Goal: Task Accomplishment & Management: Manage account settings

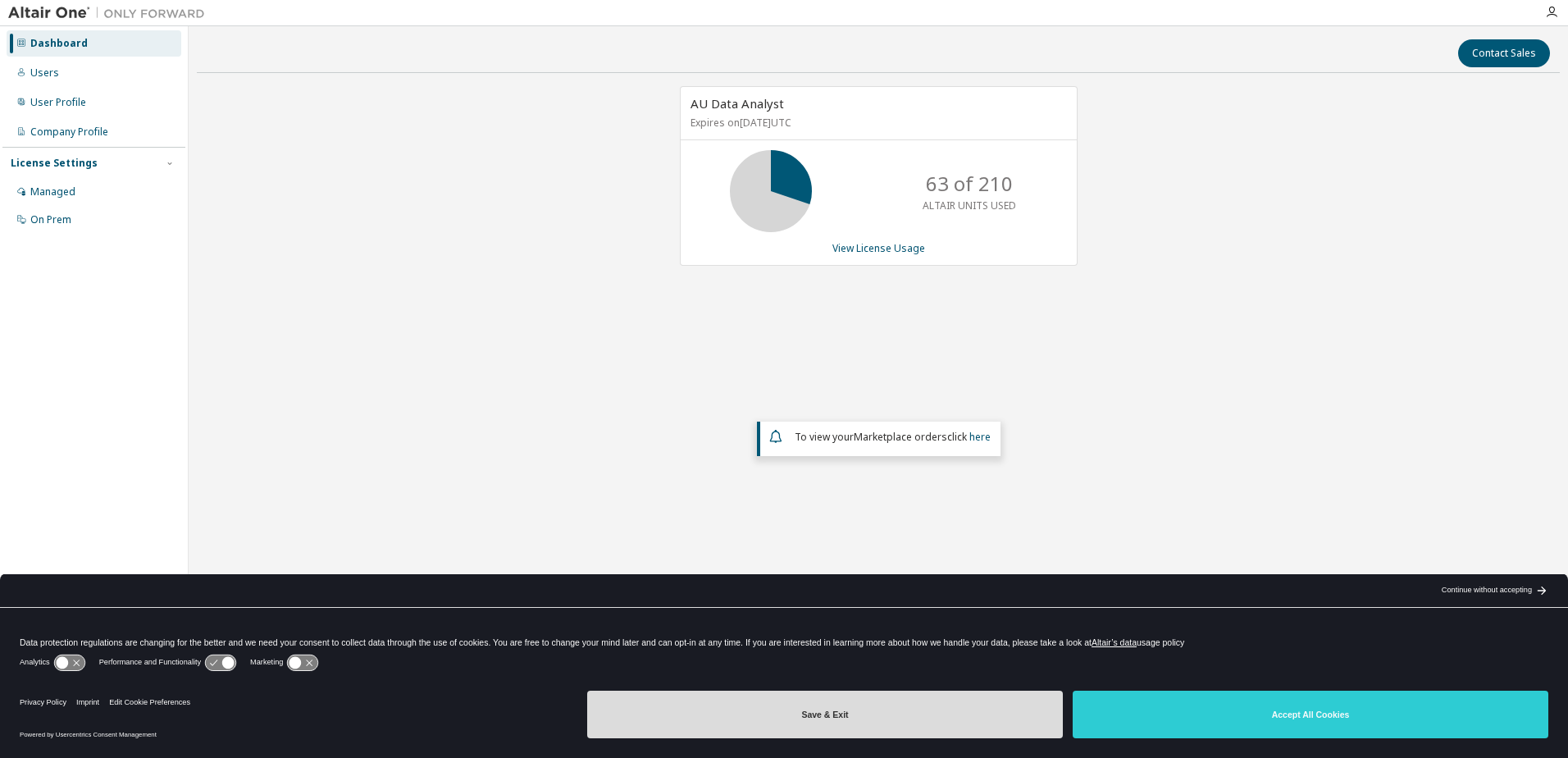
click at [852, 717] on button "Save & Exit" at bounding box center [824, 715] width 476 height 48
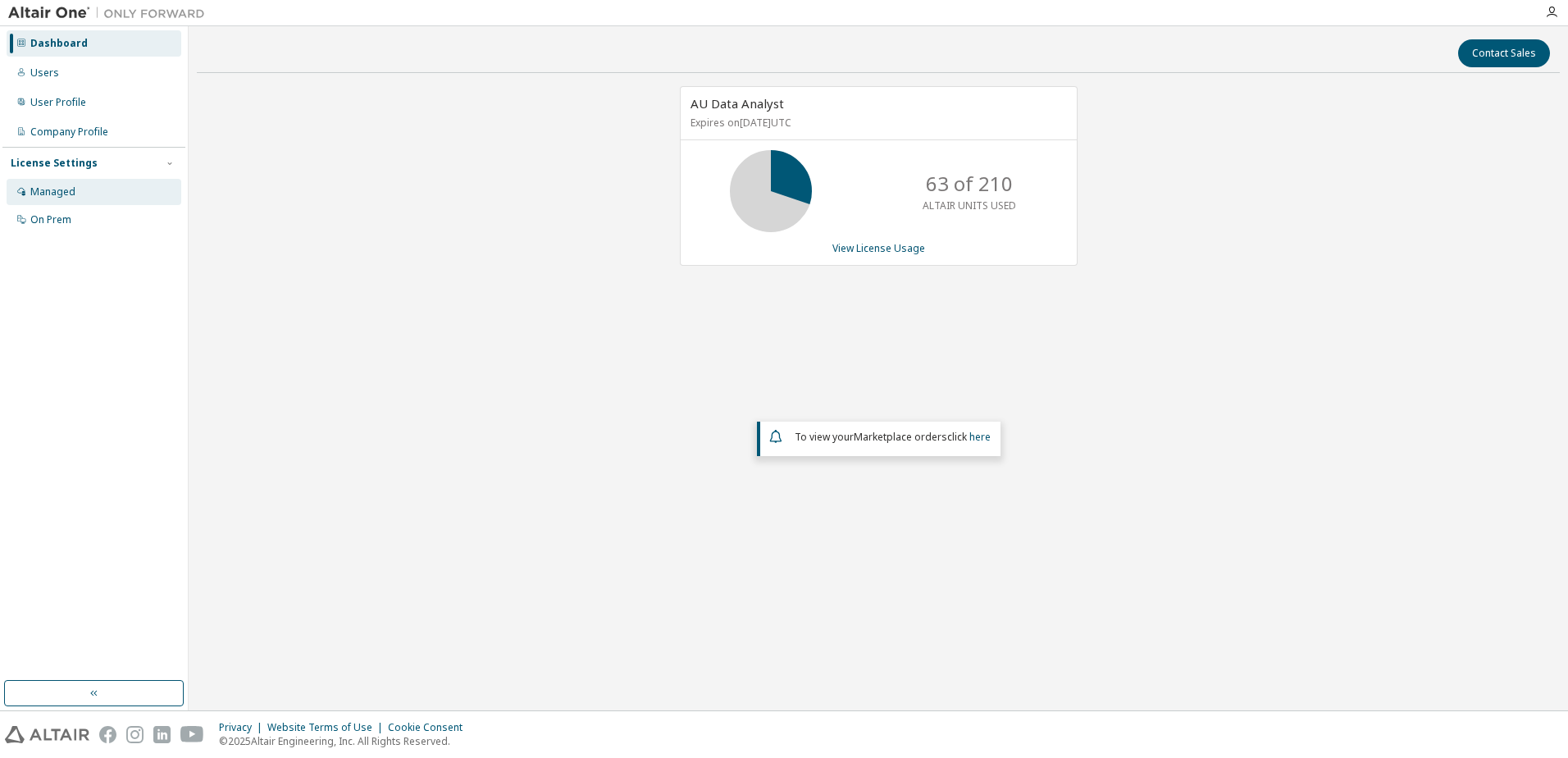
click at [56, 189] on div "Managed" at bounding box center [53, 192] width 45 height 13
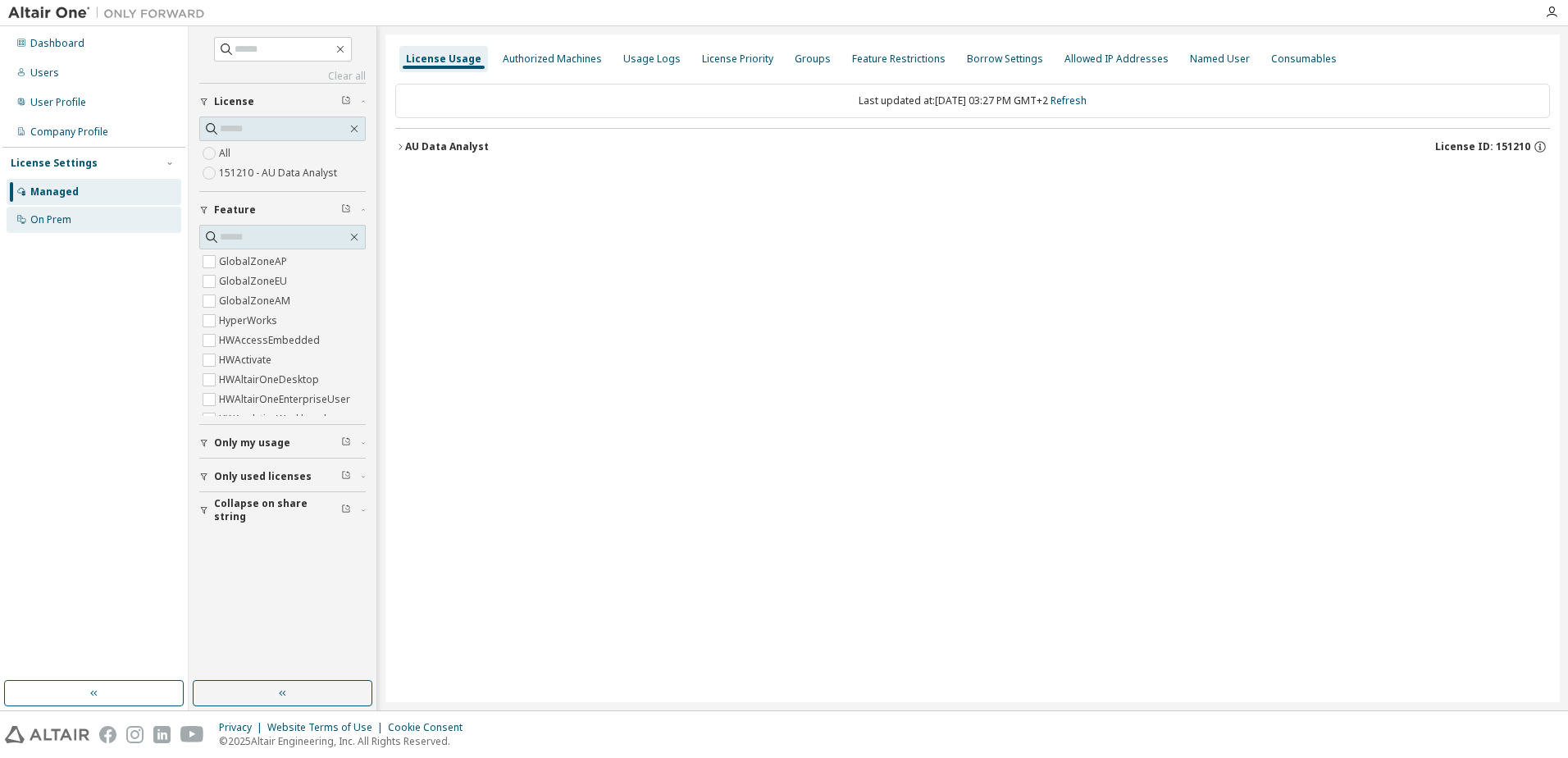
click at [40, 221] on div "On Prem" at bounding box center [50, 219] width 41 height 13
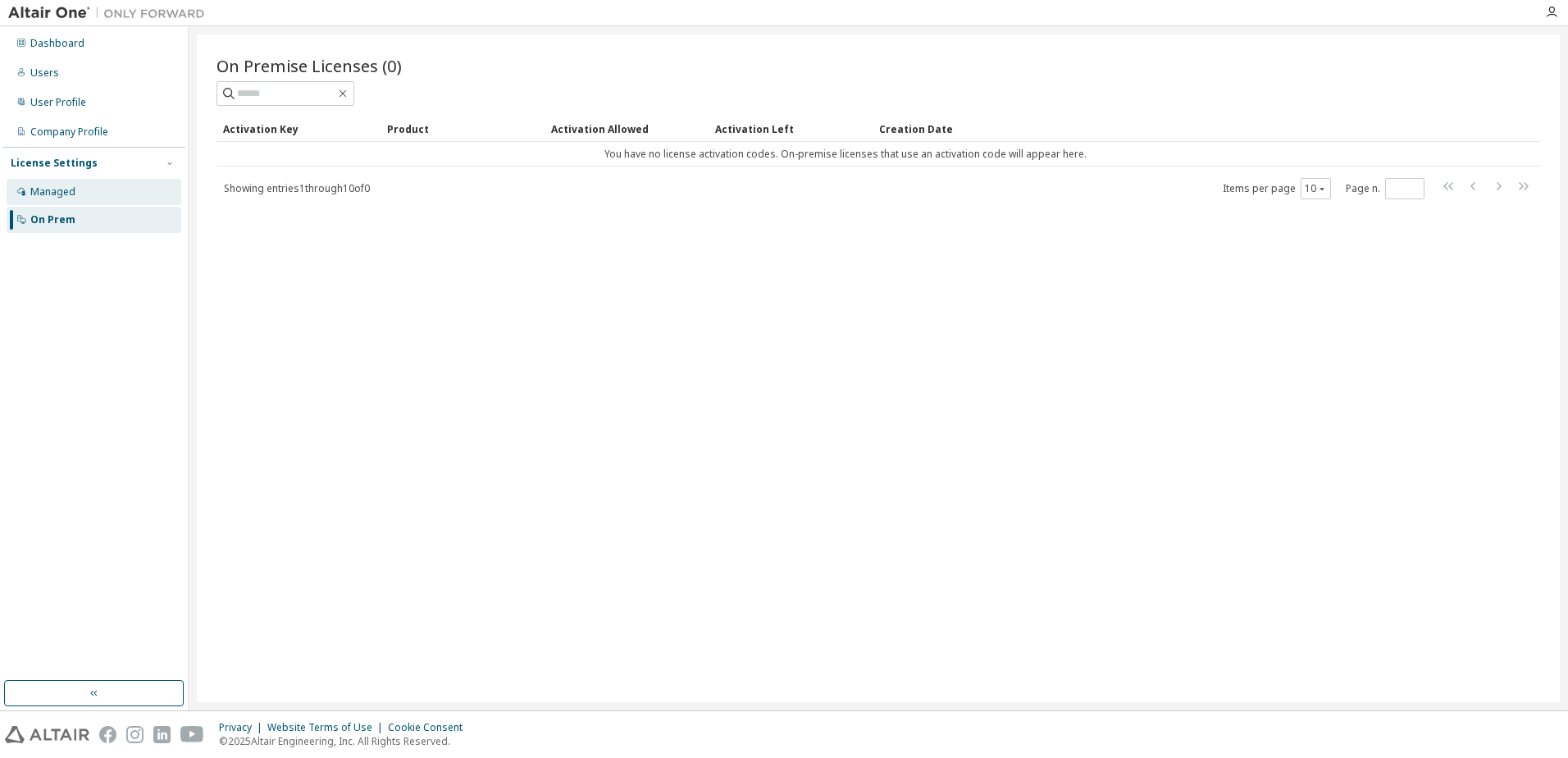
click at [55, 194] on div "Managed" at bounding box center [53, 192] width 45 height 13
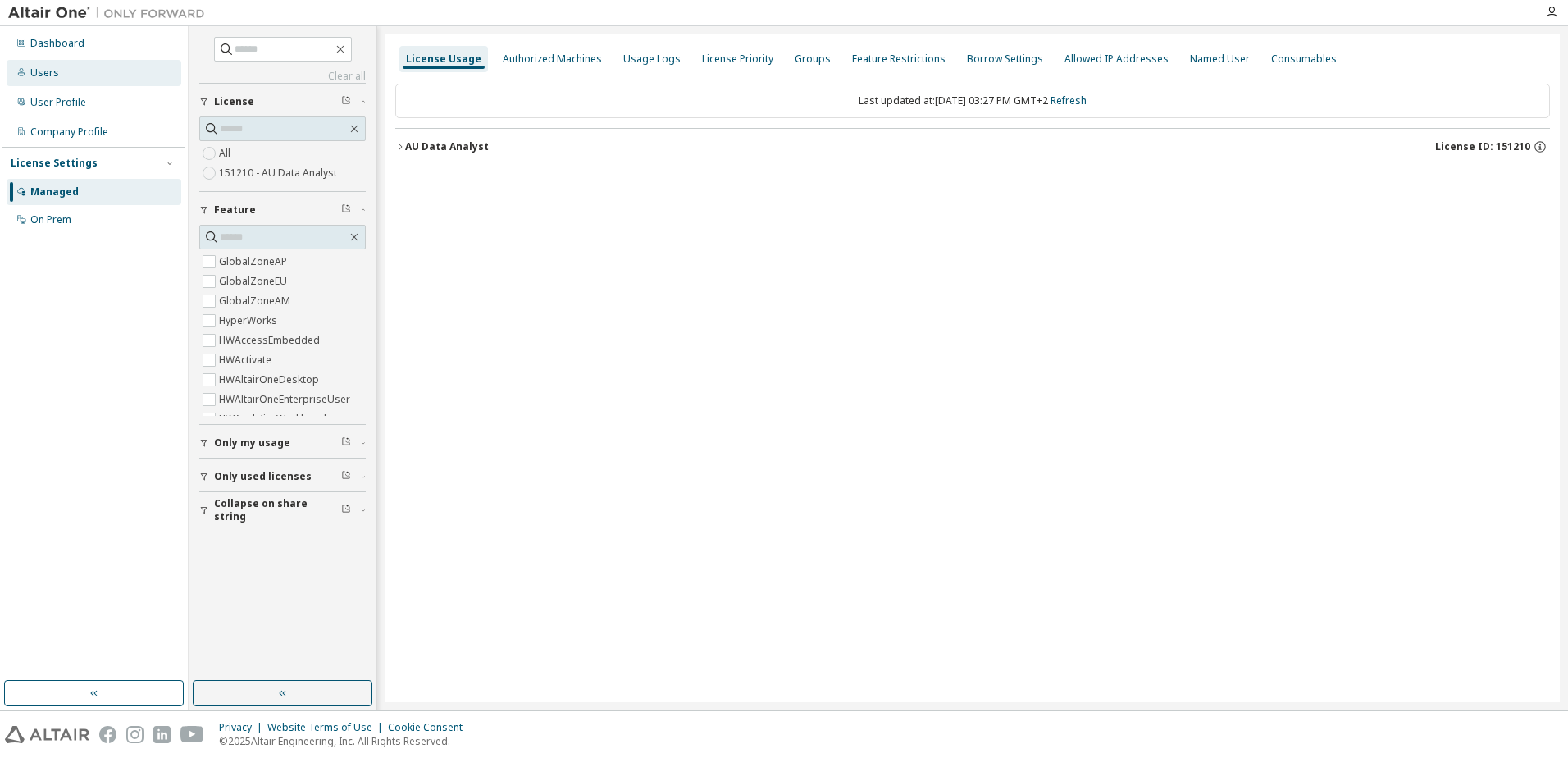
click at [53, 73] on div "Users" at bounding box center [44, 73] width 29 height 13
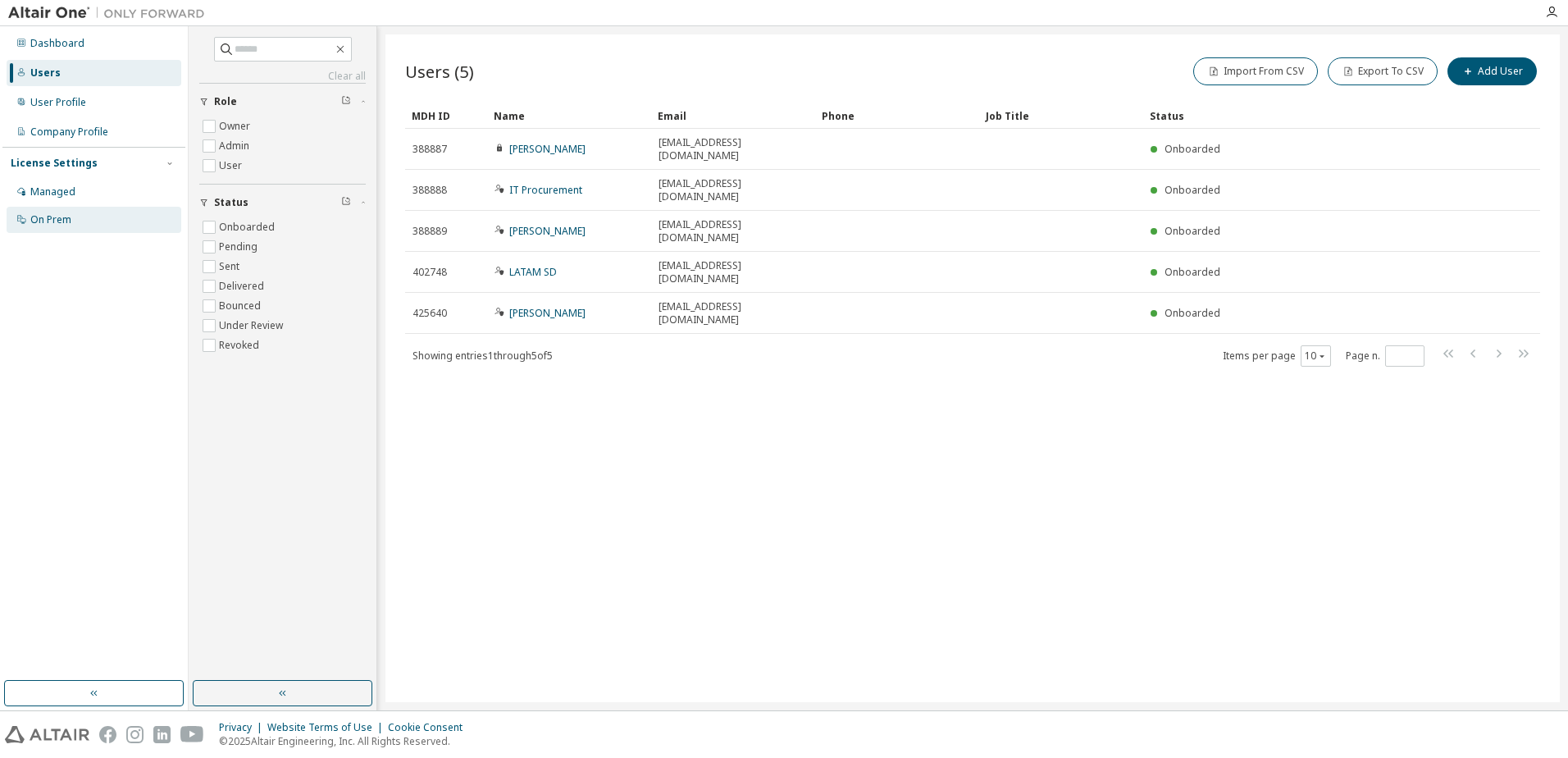
click at [75, 217] on div "On Prem" at bounding box center [94, 219] width 174 height 26
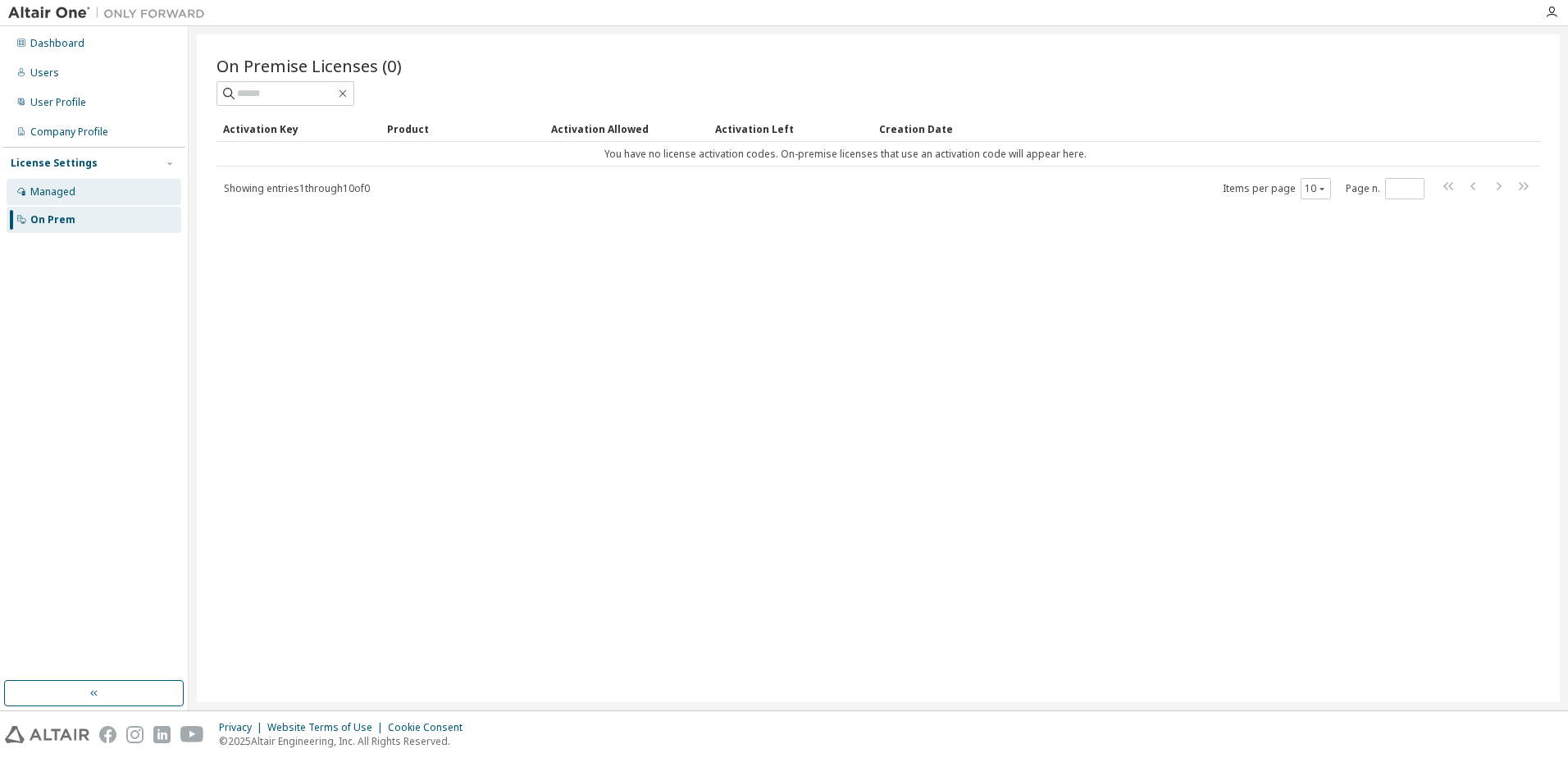
click at [68, 186] on div "Managed" at bounding box center [53, 192] width 45 height 13
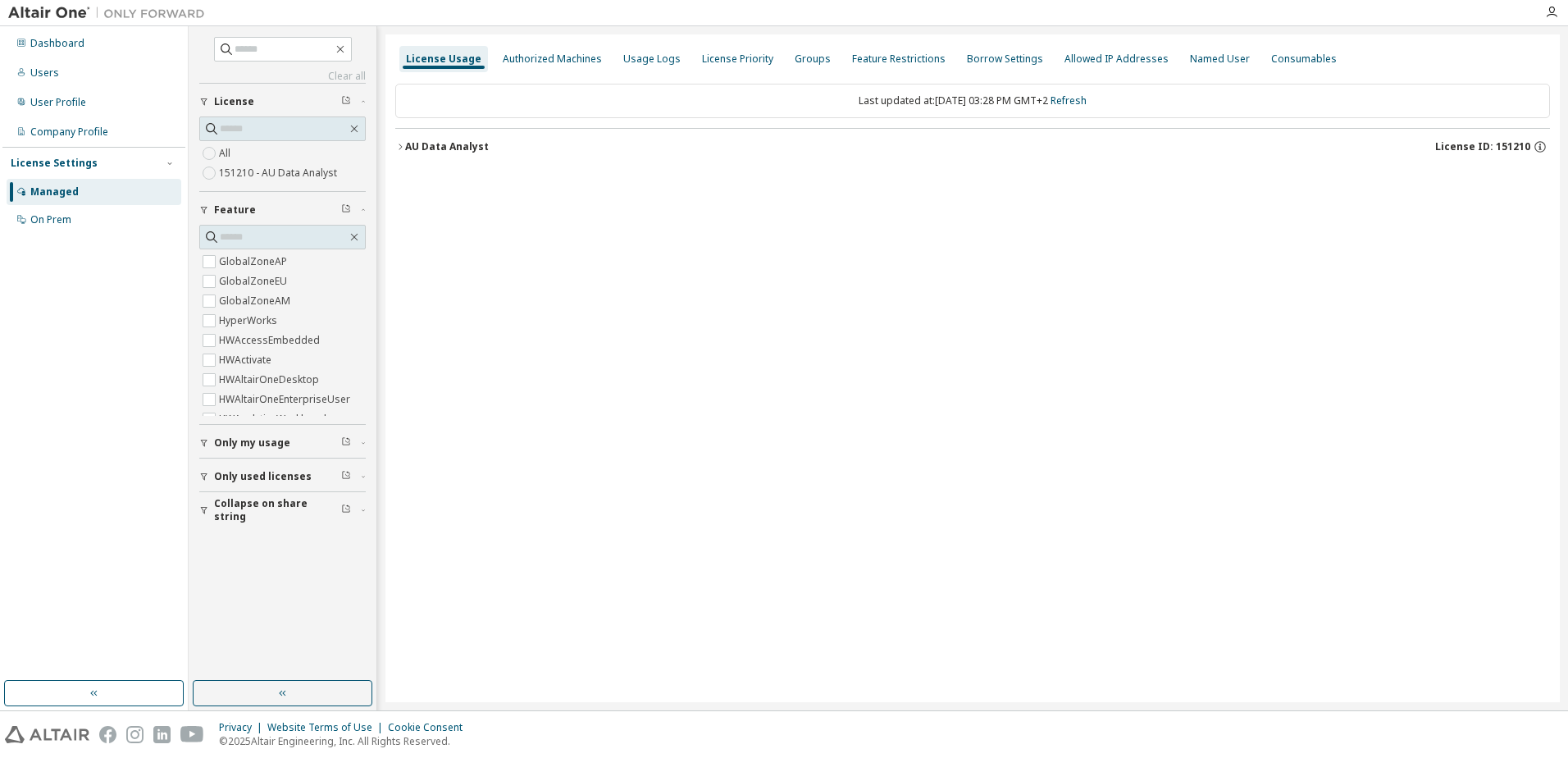
click at [265, 479] on span "Only used licenses" at bounding box center [263, 476] width 98 height 13
click at [556, 49] on div "Authorized Machines" at bounding box center [552, 59] width 113 height 26
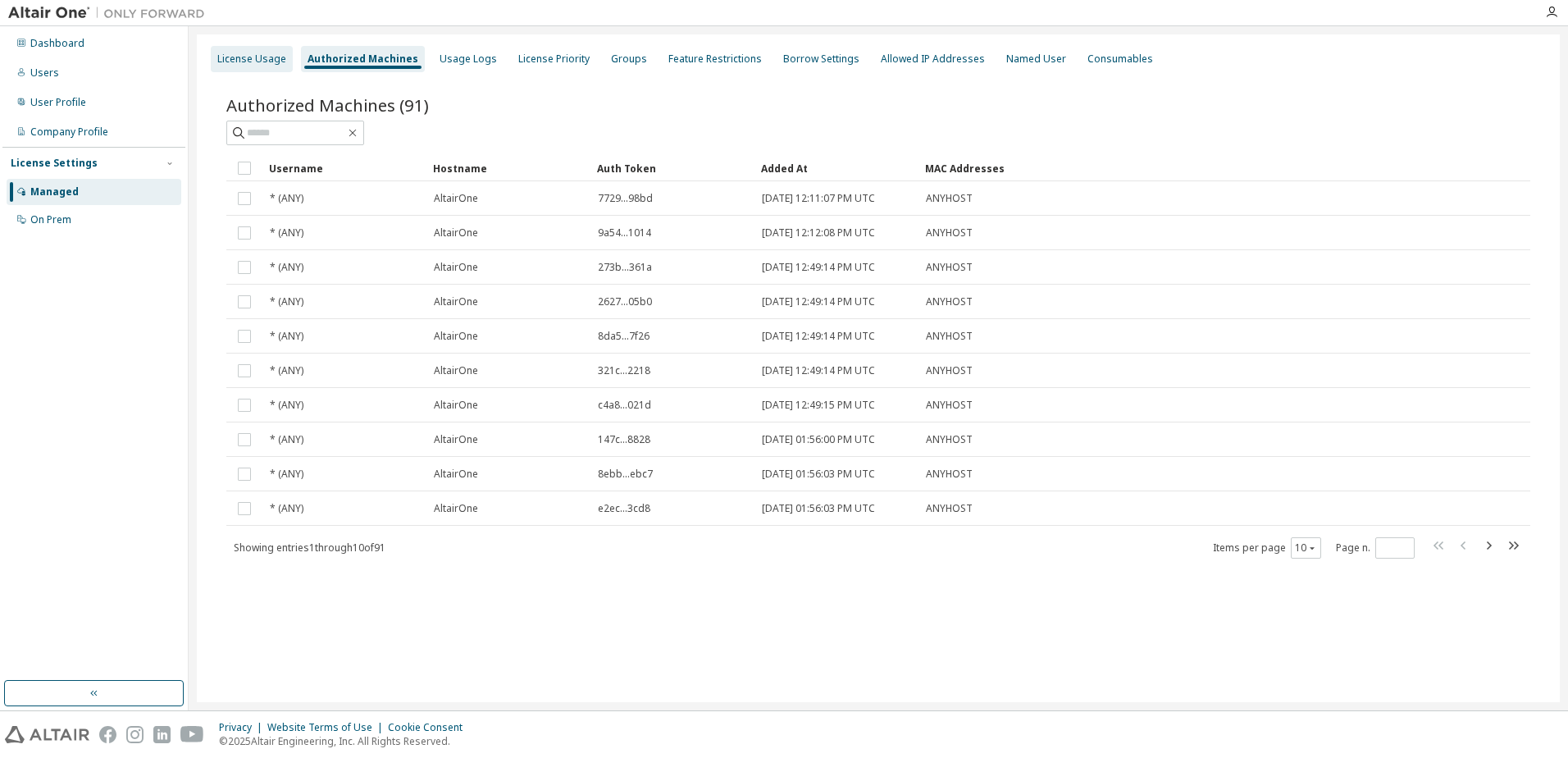
click at [222, 69] on div "License Usage" at bounding box center [251, 59] width 82 height 26
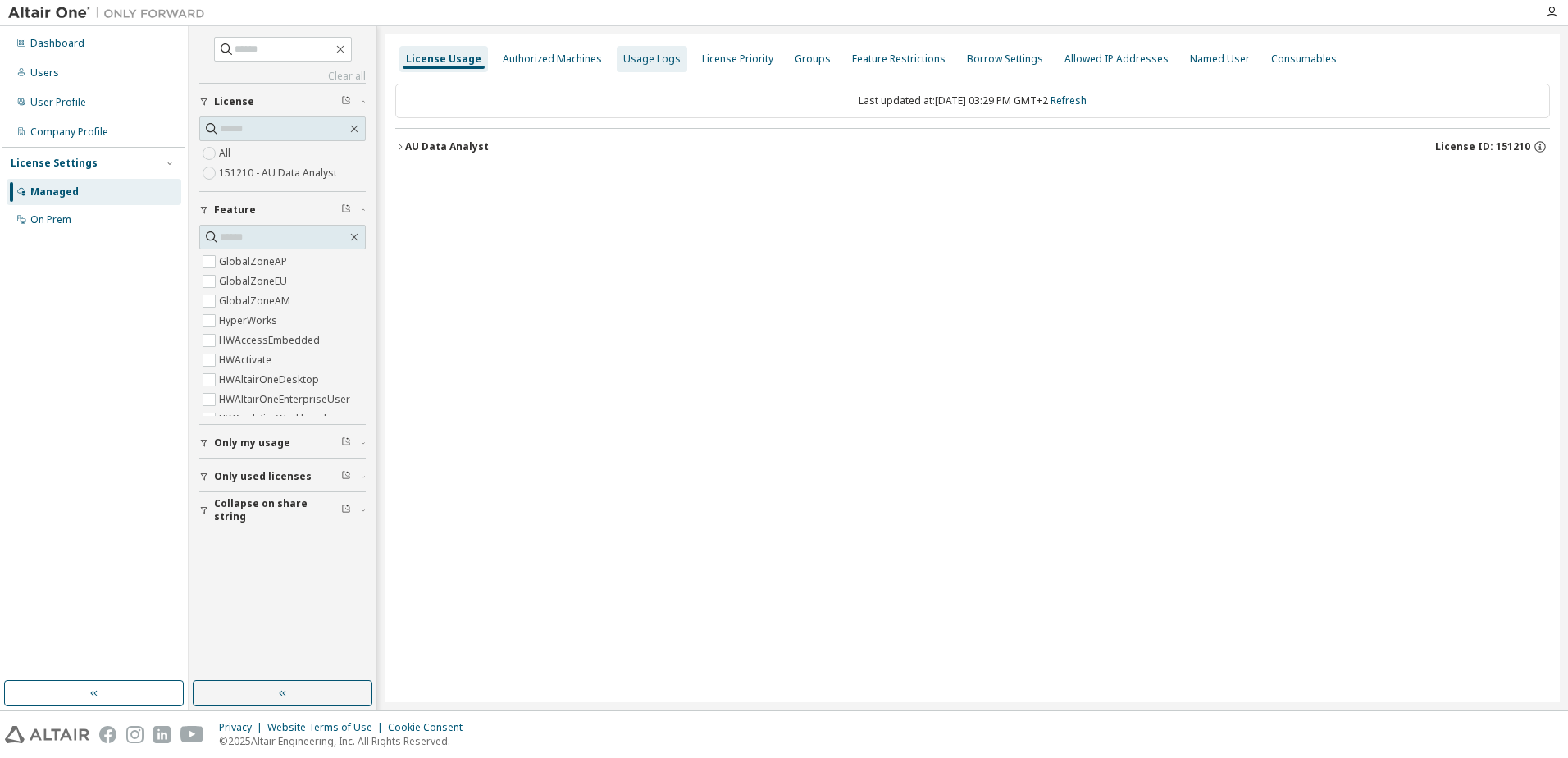
click at [628, 57] on div "Usage Logs" at bounding box center [652, 59] width 57 height 13
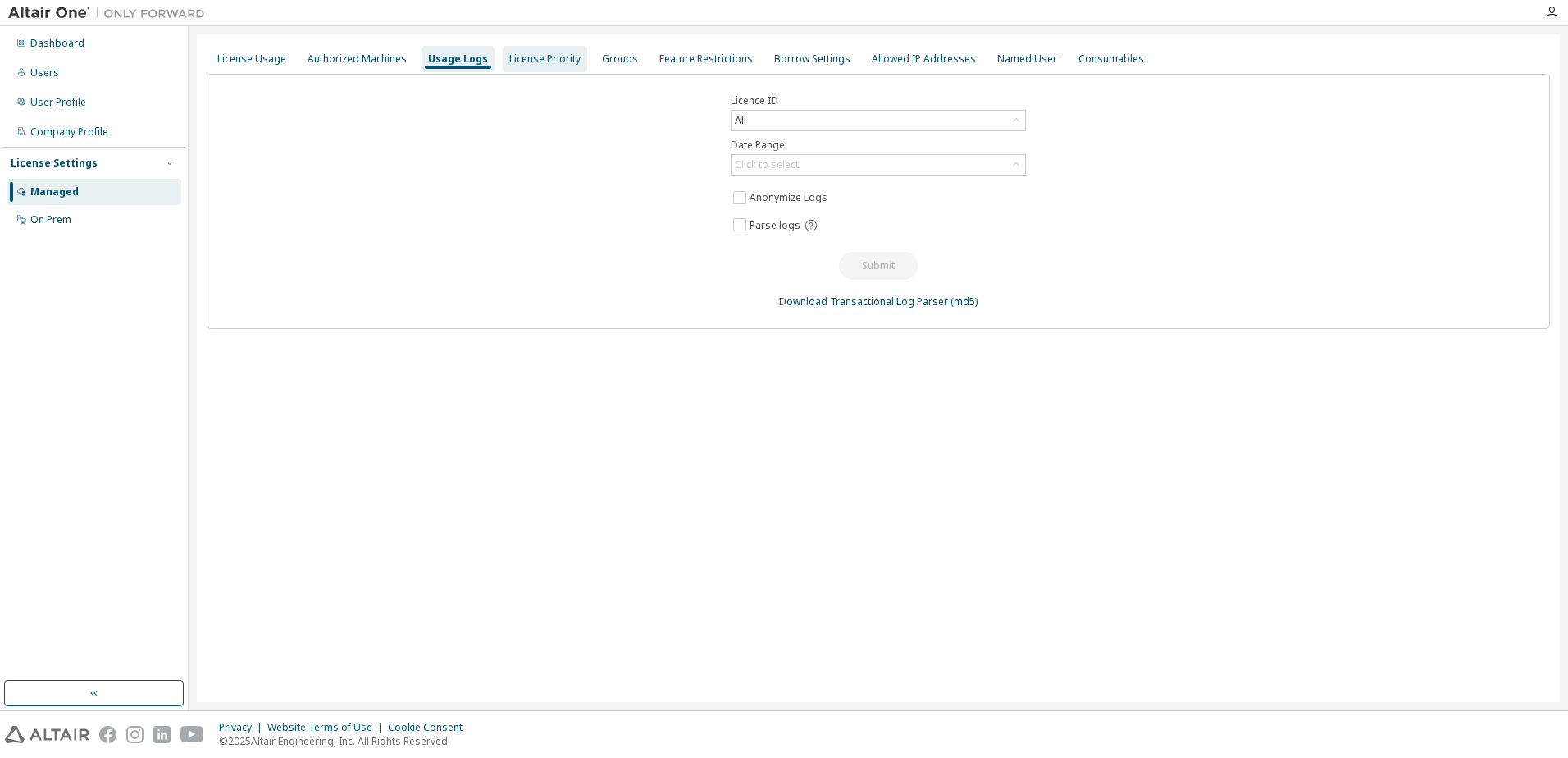
click at [534, 61] on div "License Priority" at bounding box center [544, 59] width 71 height 13
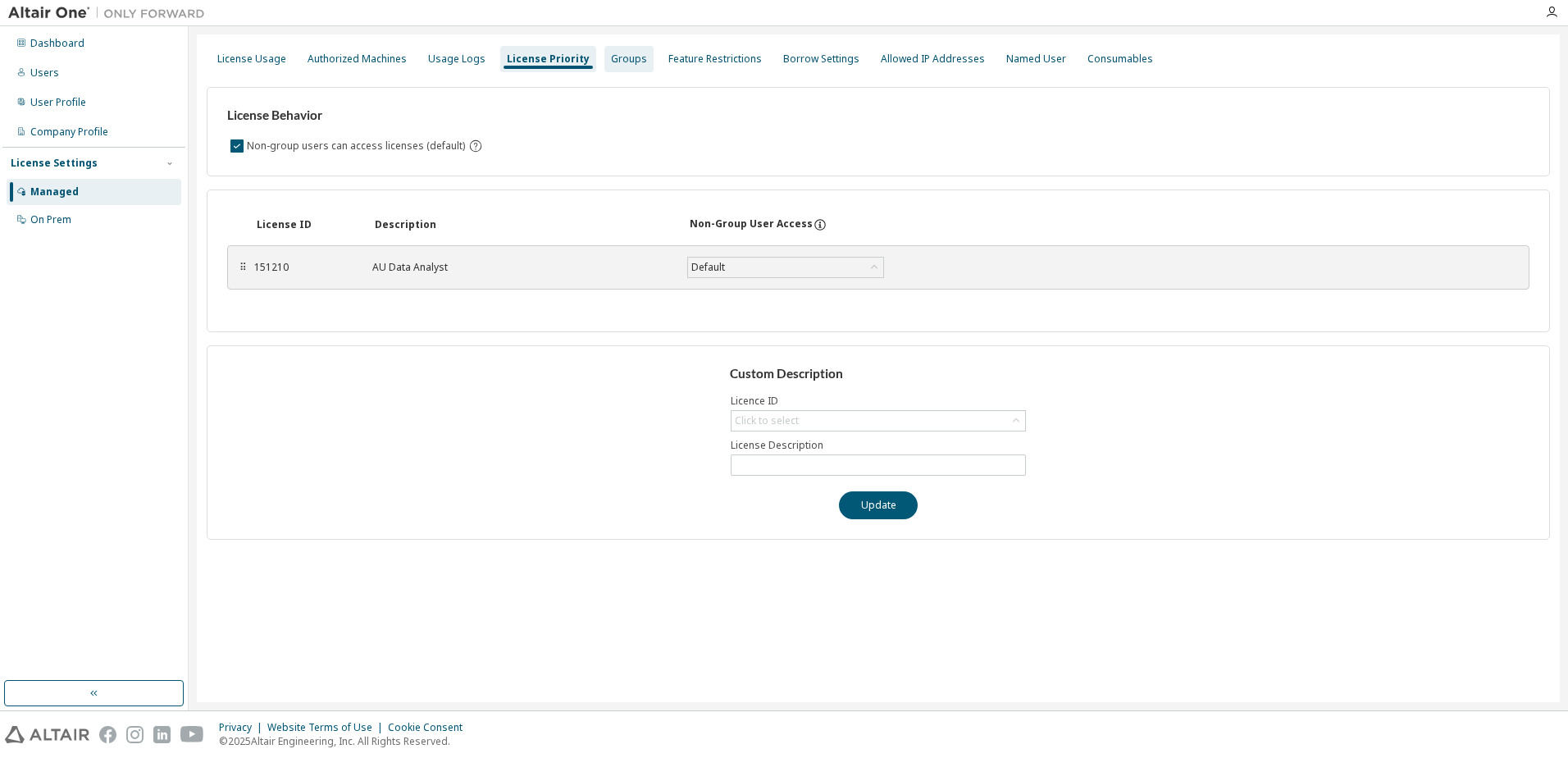
click at [621, 59] on div "Groups" at bounding box center [629, 59] width 36 height 13
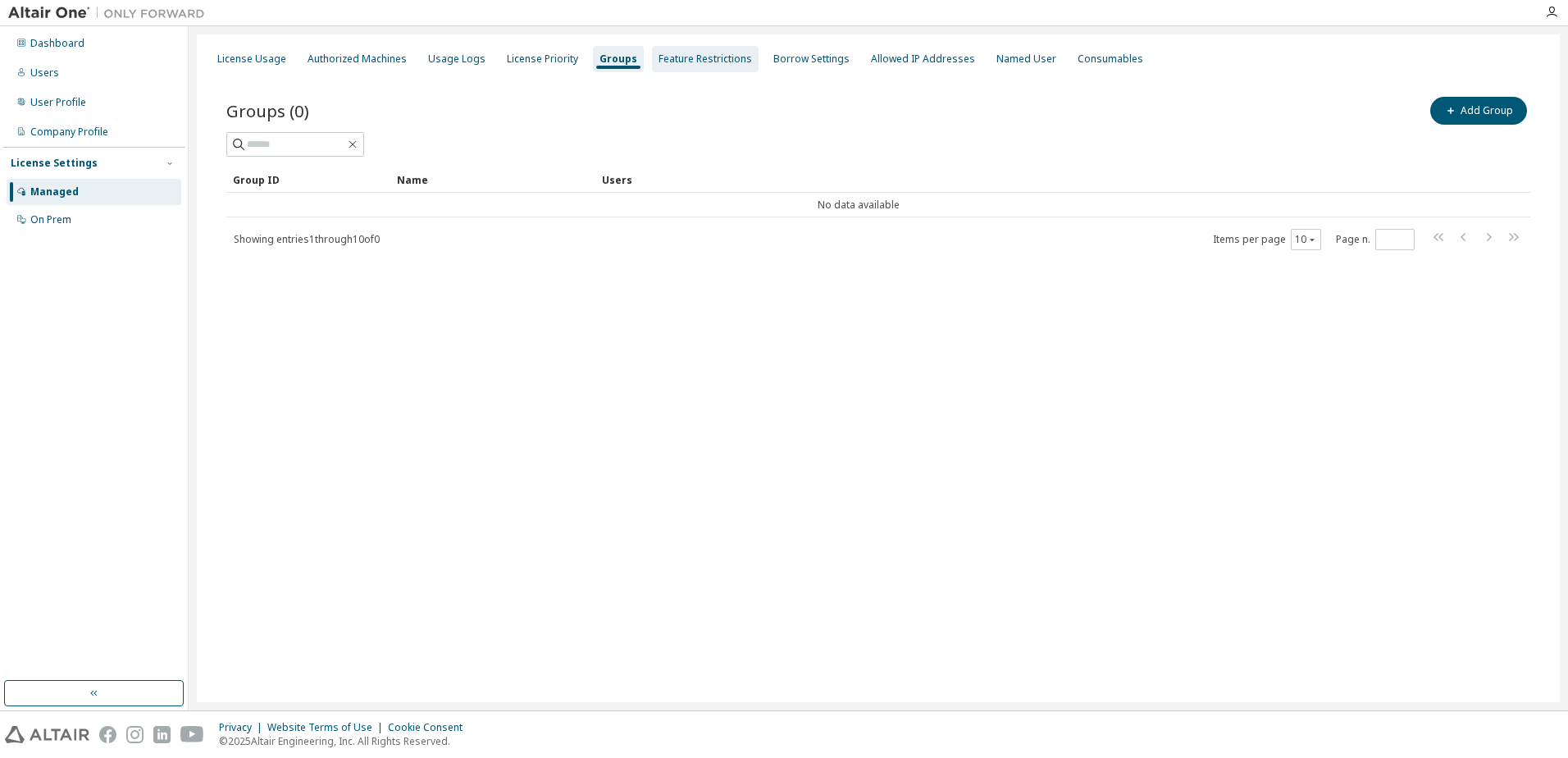
click at [718, 55] on div "Feature Restrictions" at bounding box center [706, 59] width 94 height 13
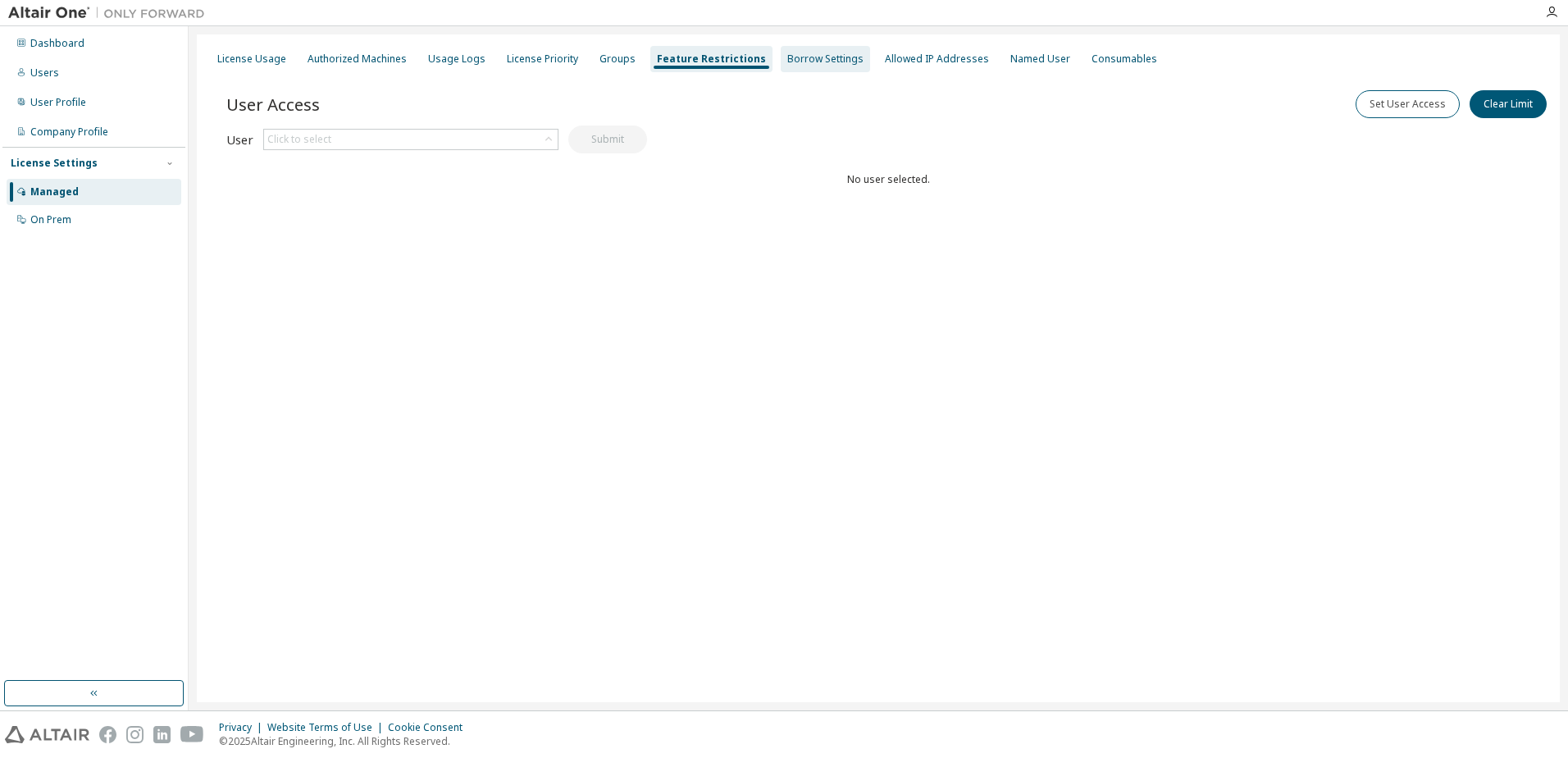
click at [823, 60] on div "Borrow Settings" at bounding box center [825, 59] width 76 height 13
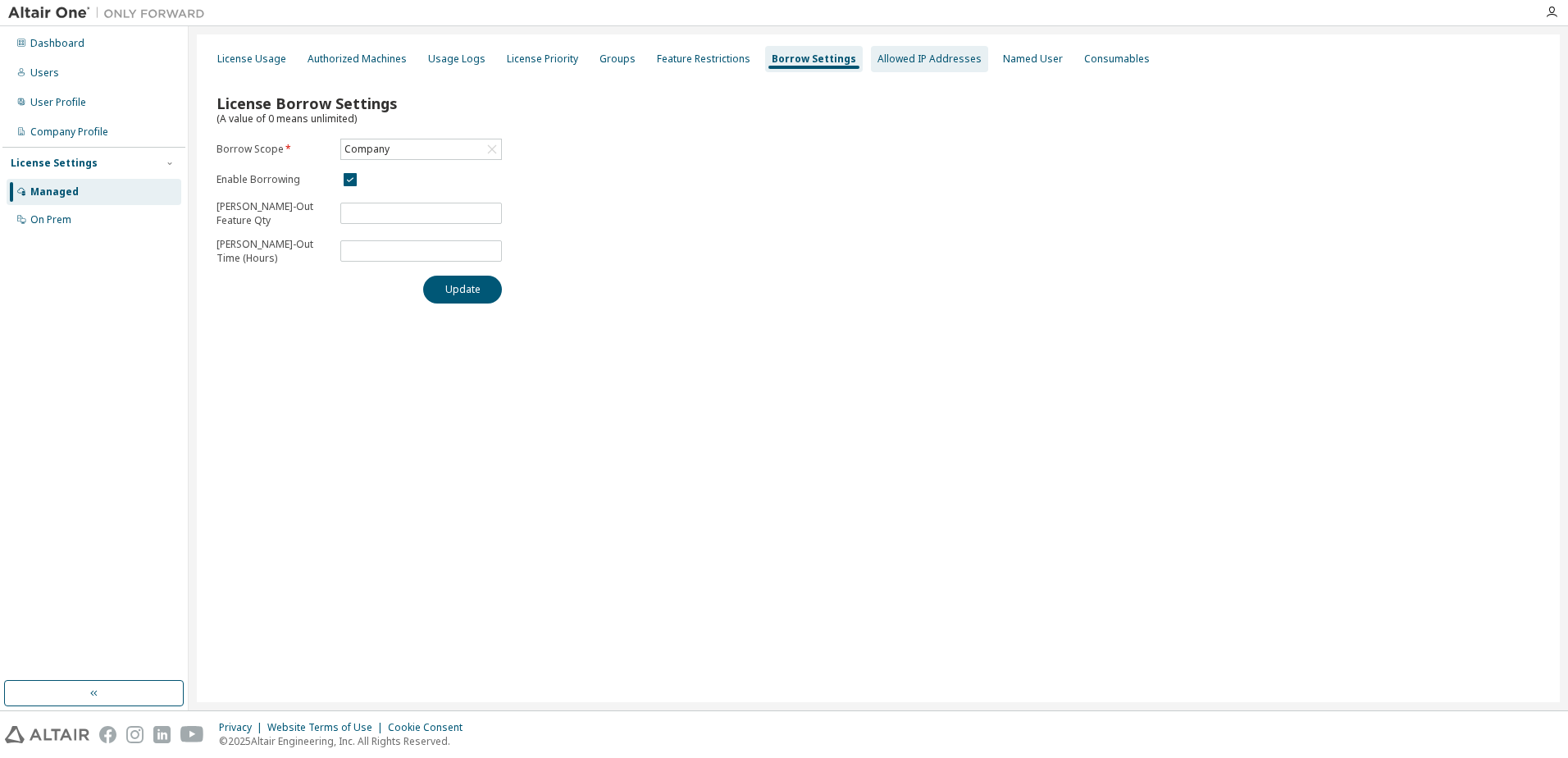
click at [903, 58] on div "Allowed IP Addresses" at bounding box center [929, 59] width 104 height 13
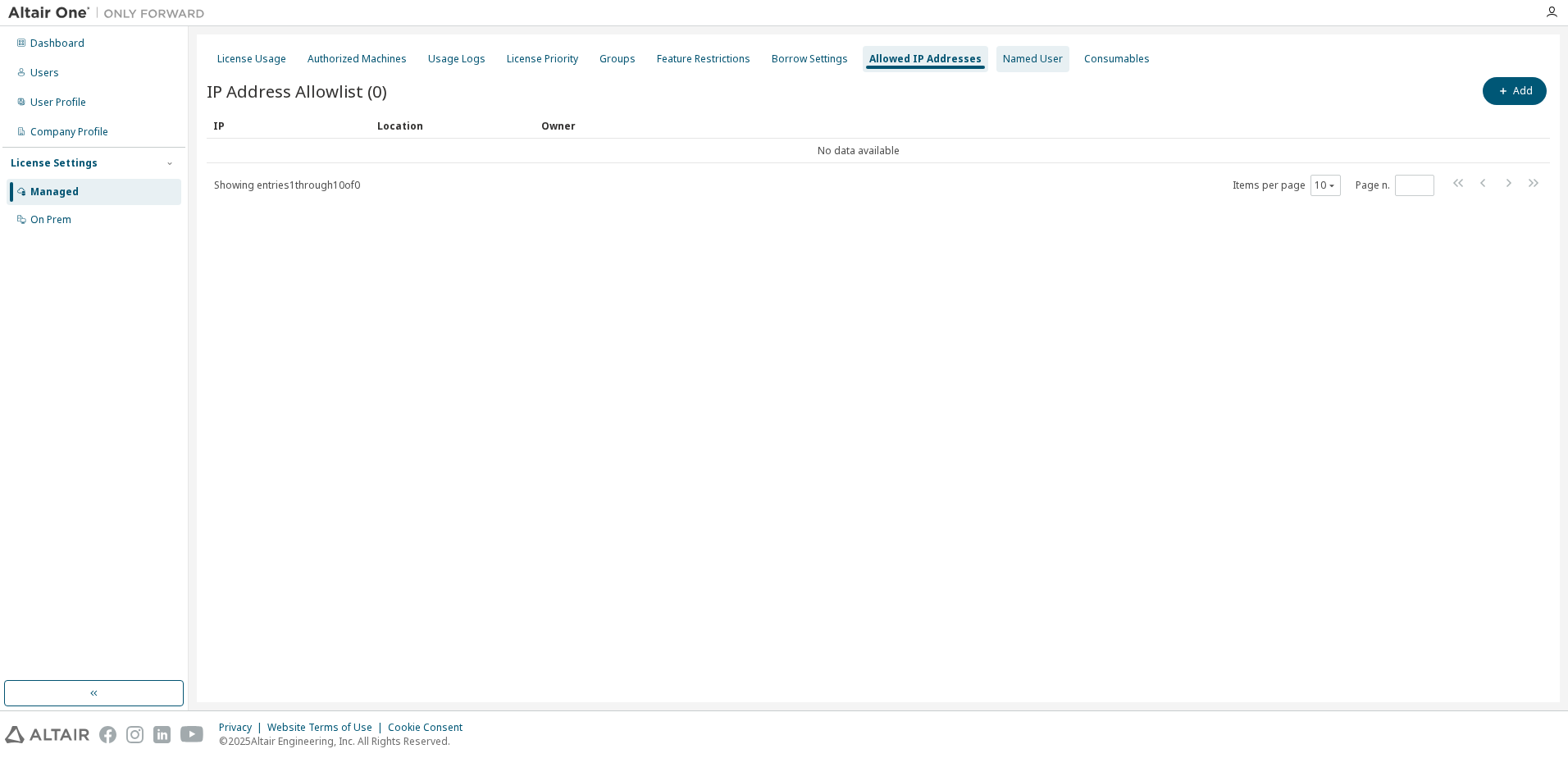
click at [1003, 58] on div "Named User" at bounding box center [1032, 59] width 60 height 13
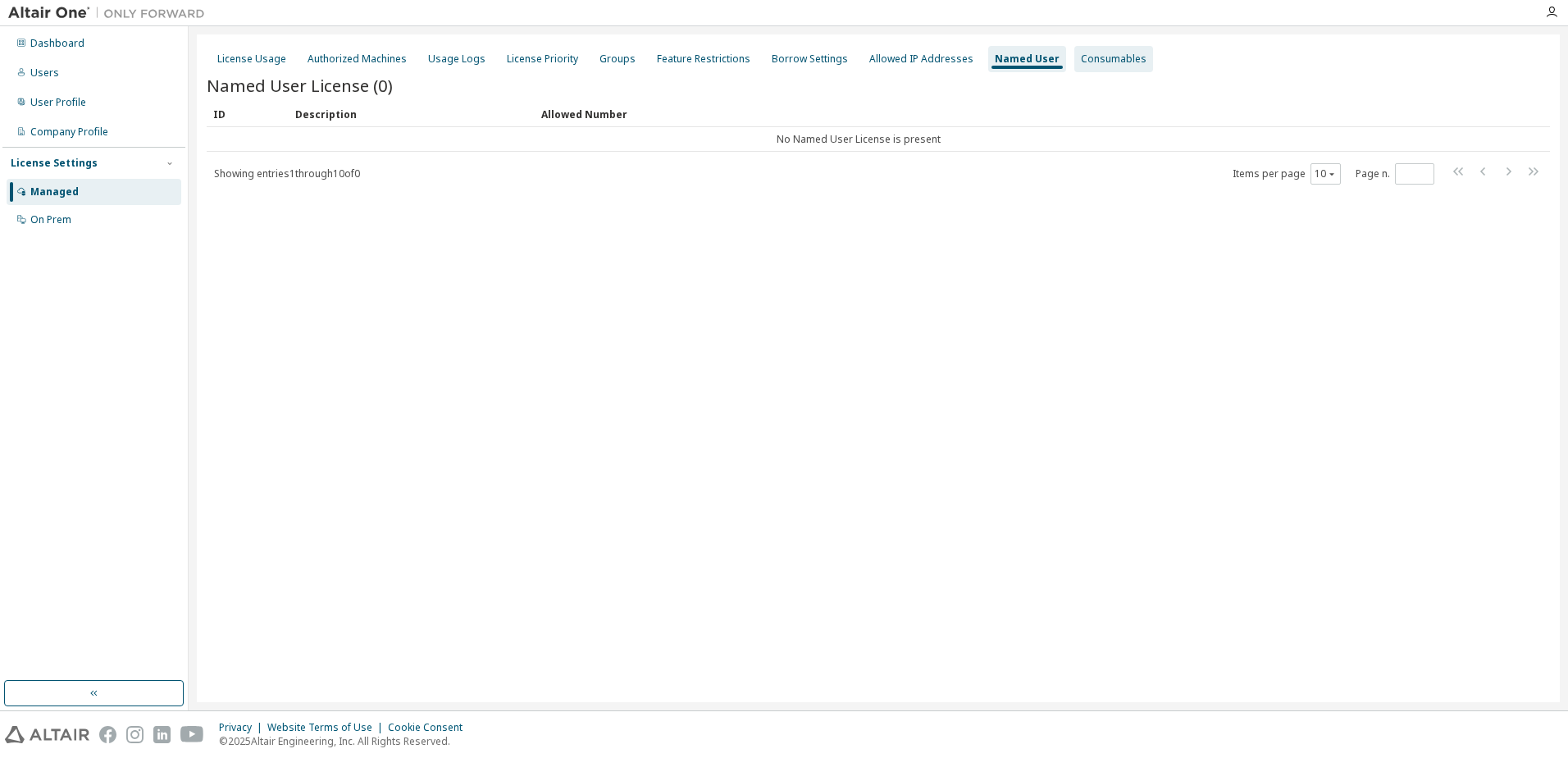
click at [1081, 58] on div "Consumables" at bounding box center [1114, 59] width 66 height 13
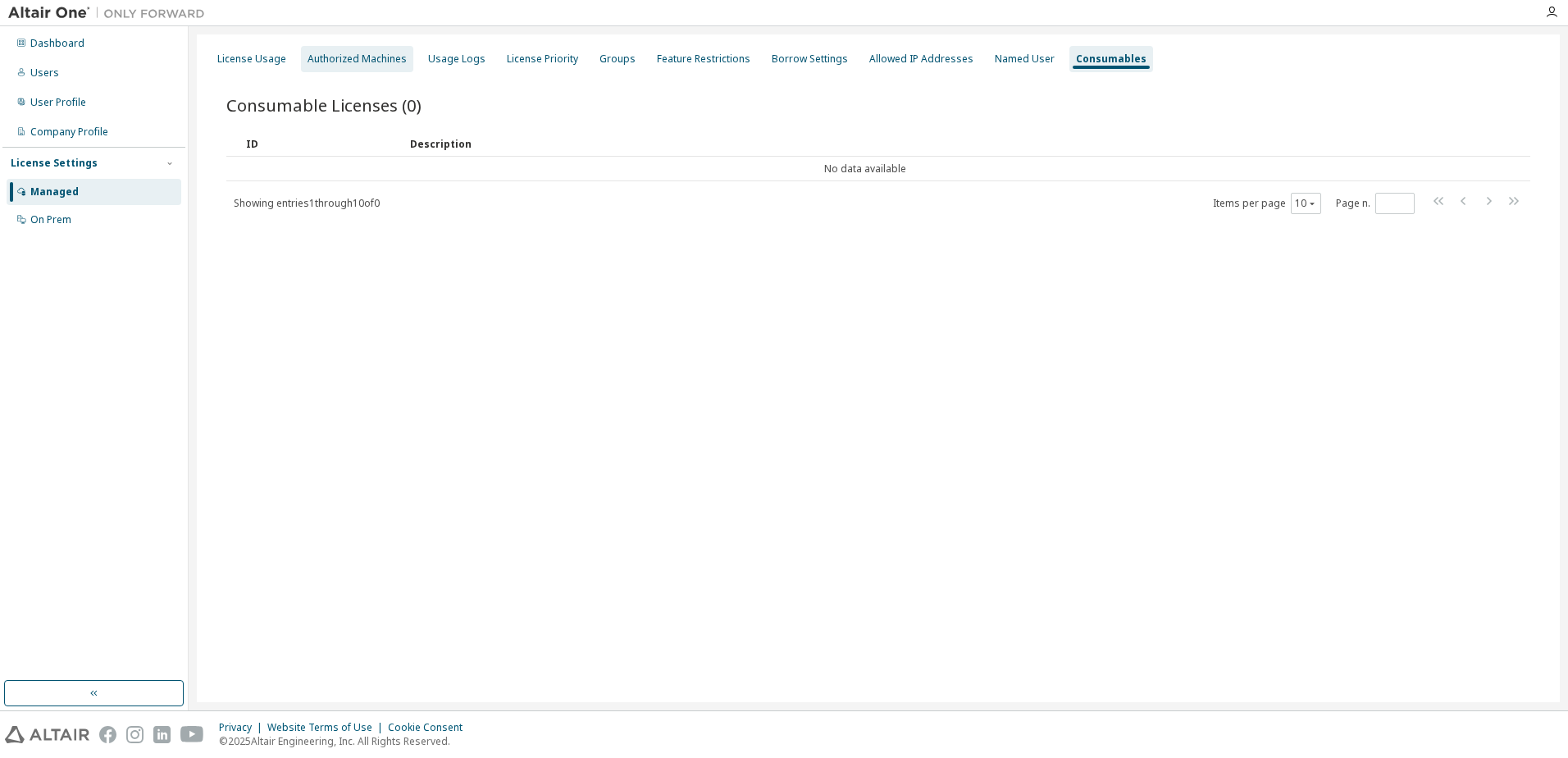
click at [349, 58] on div "Authorized Machines" at bounding box center [357, 59] width 99 height 13
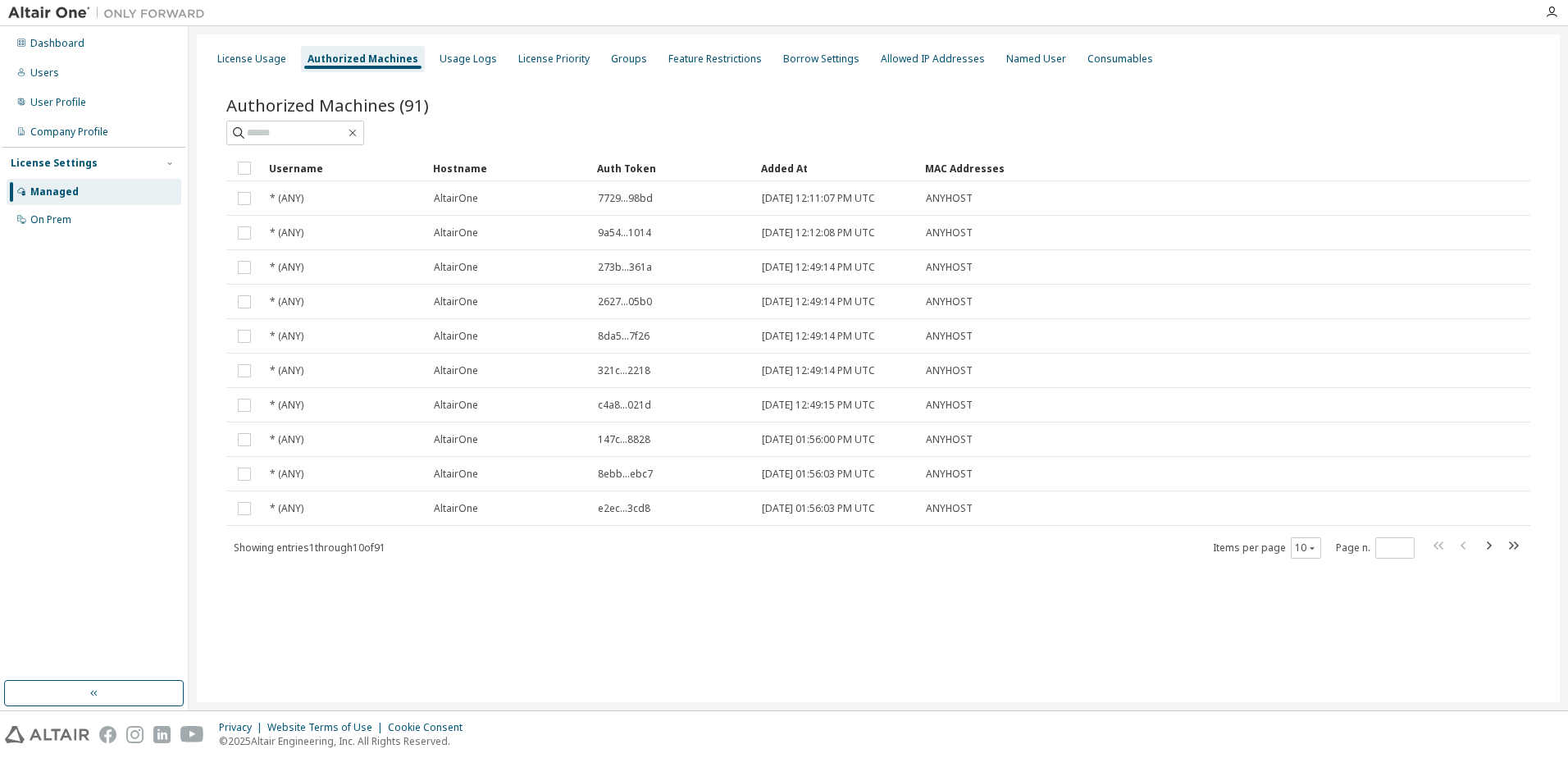
click at [1317, 129] on div at bounding box center [878, 133] width 1304 height 24
click at [1313, 129] on div at bounding box center [878, 133] width 1304 height 24
click at [790, 167] on div "Added At" at bounding box center [836, 168] width 151 height 26
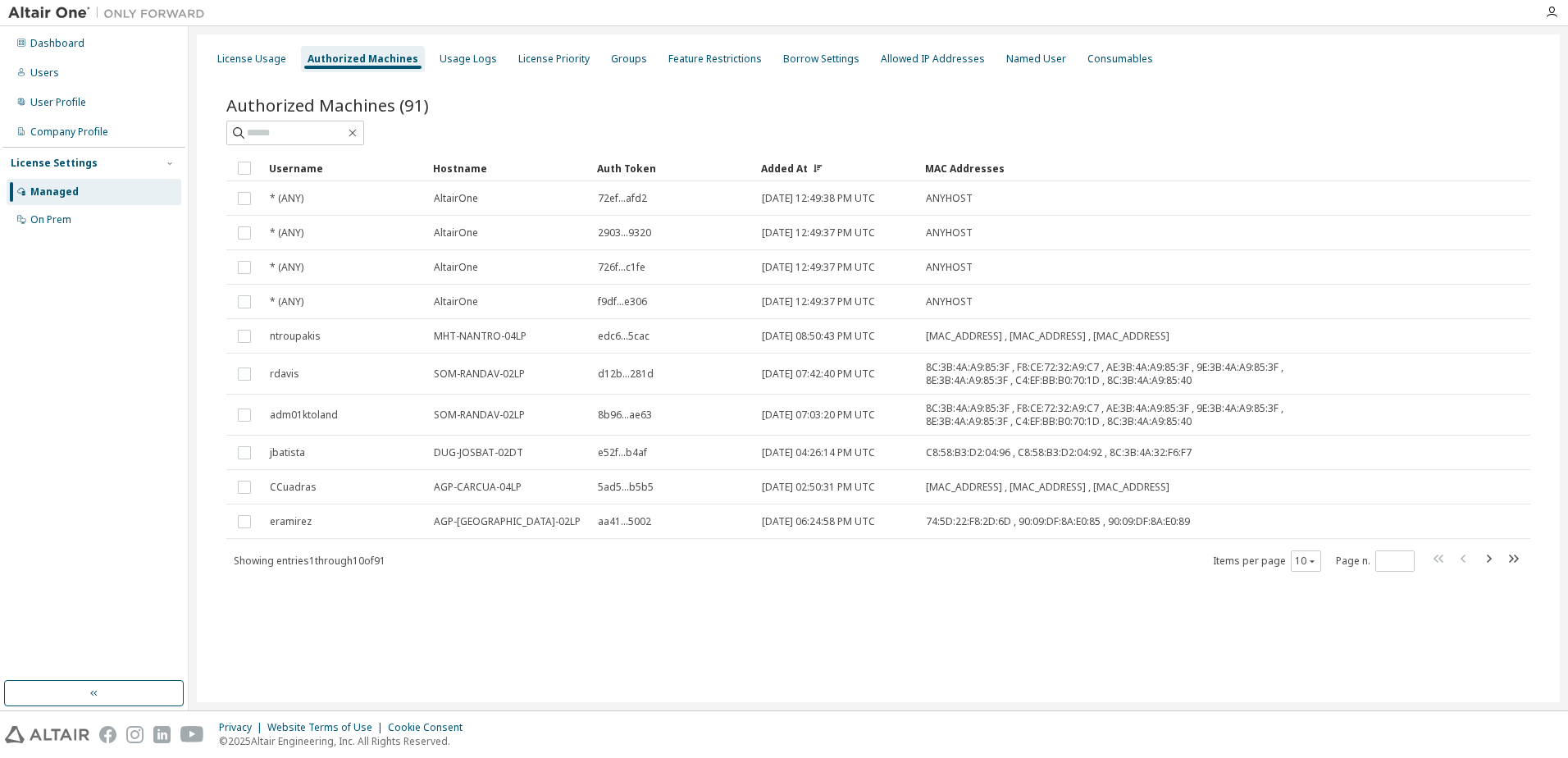
click at [786, 163] on div "Added At" at bounding box center [836, 168] width 151 height 26
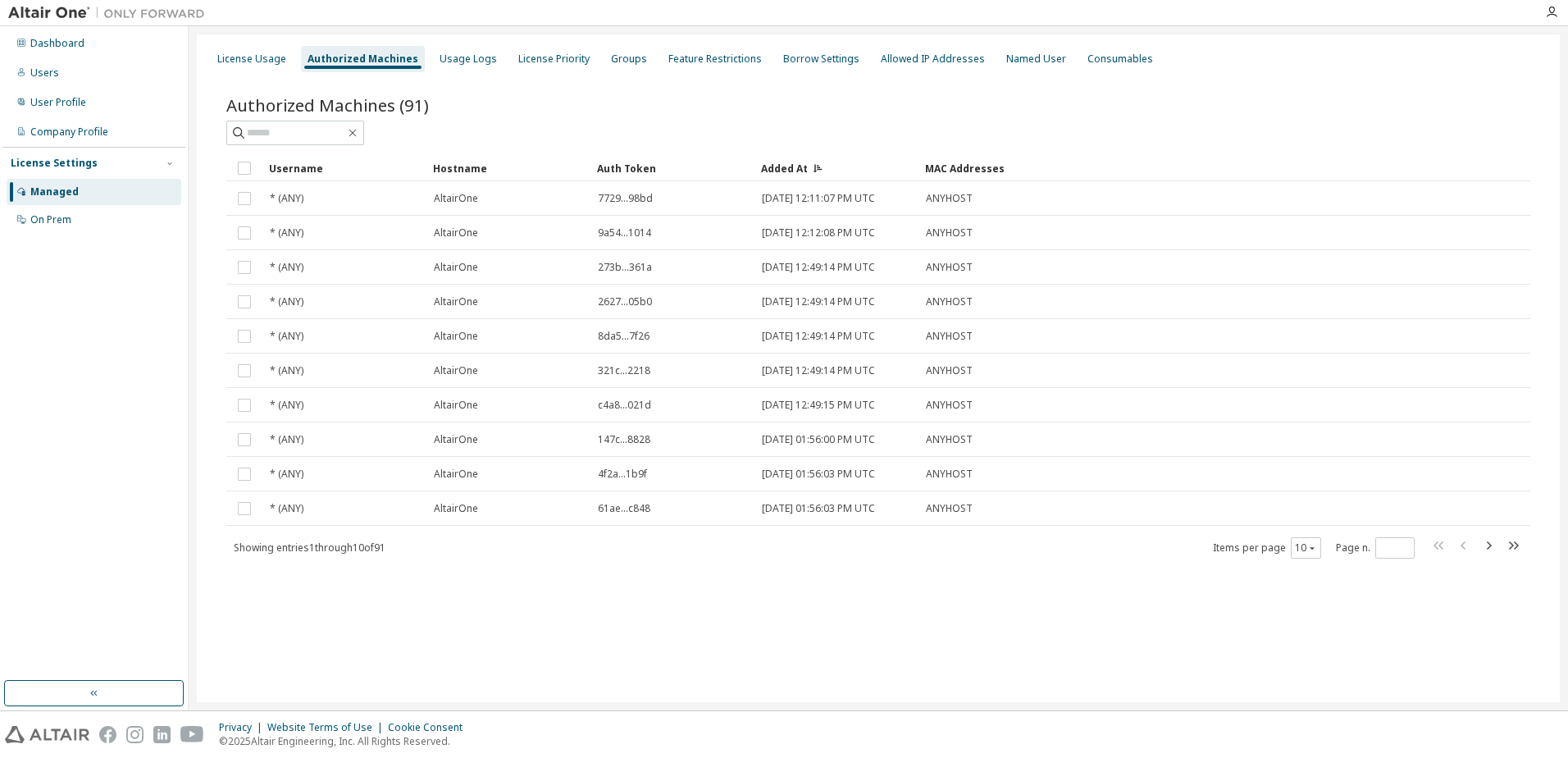
click at [786, 163] on div "Added At" at bounding box center [836, 168] width 151 height 26
click at [799, 173] on div "Added At" at bounding box center [836, 168] width 151 height 26
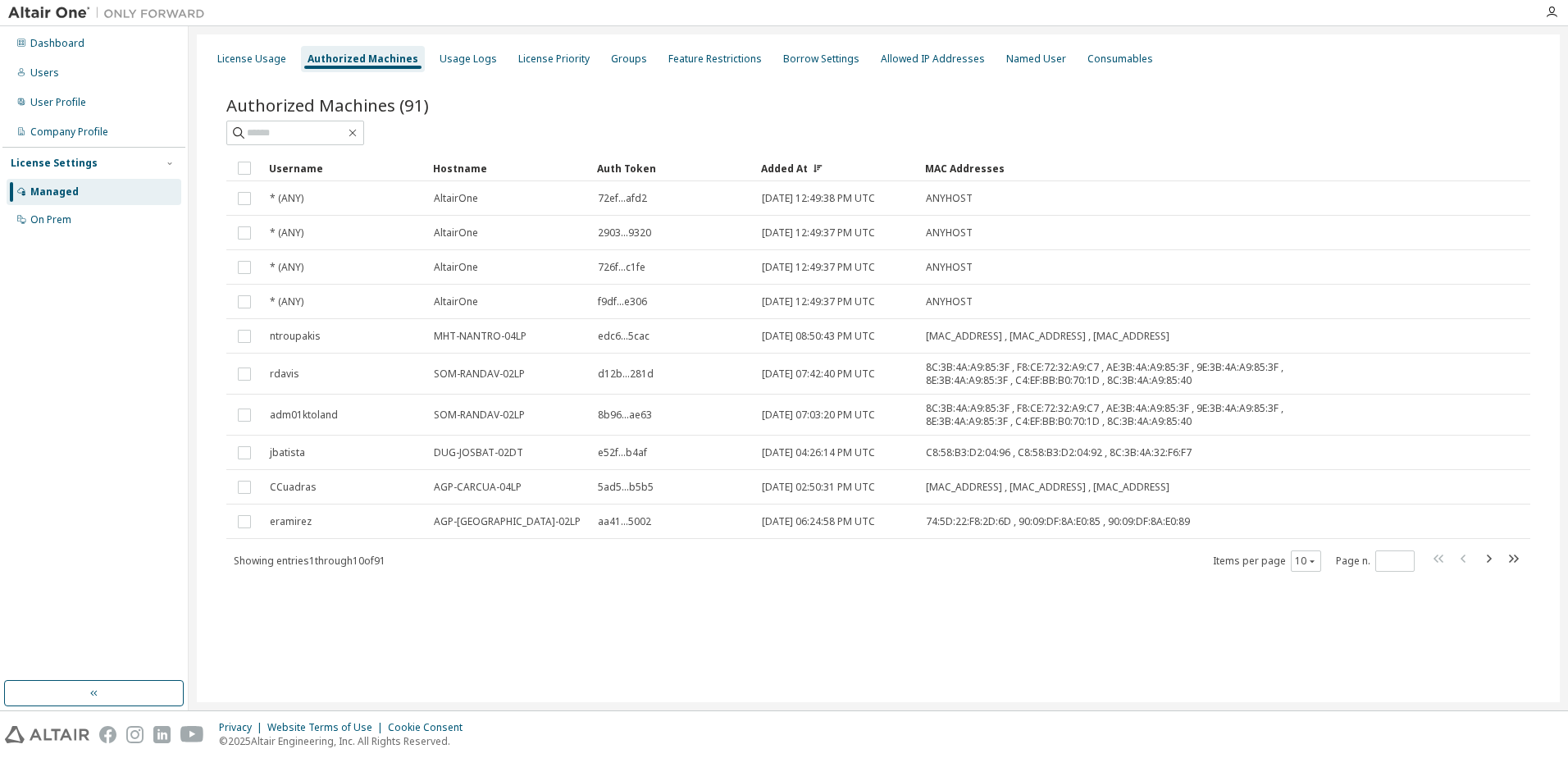
click at [796, 167] on div "Added At" at bounding box center [836, 168] width 151 height 26
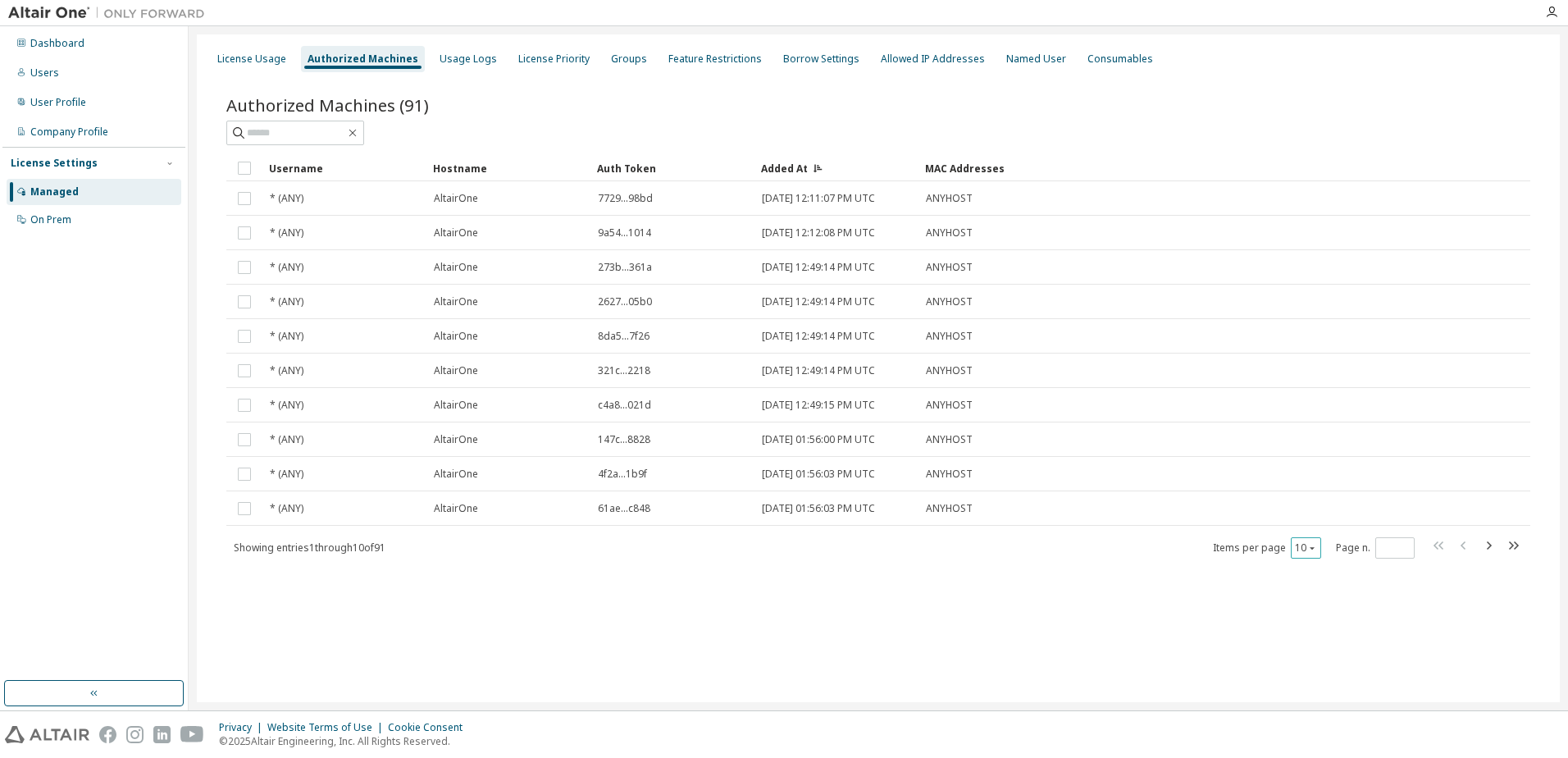
click at [1310, 550] on icon "button" at bounding box center [1311, 547] width 10 height 10
click at [1319, 647] on div "100" at bounding box center [1356, 649] width 131 height 20
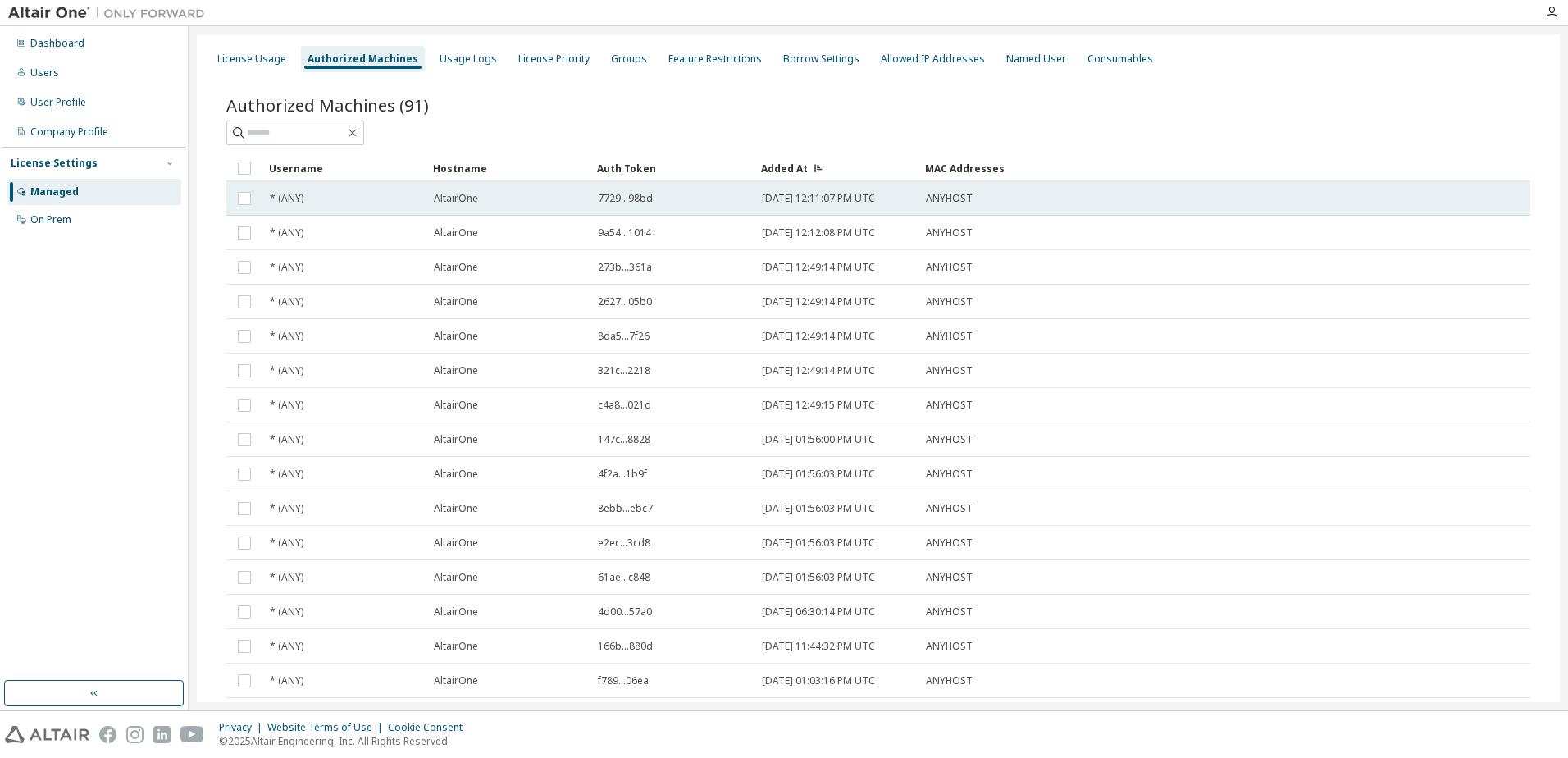
type button "100"
click at [629, 195] on span "7729...98bd" at bounding box center [625, 198] width 55 height 13
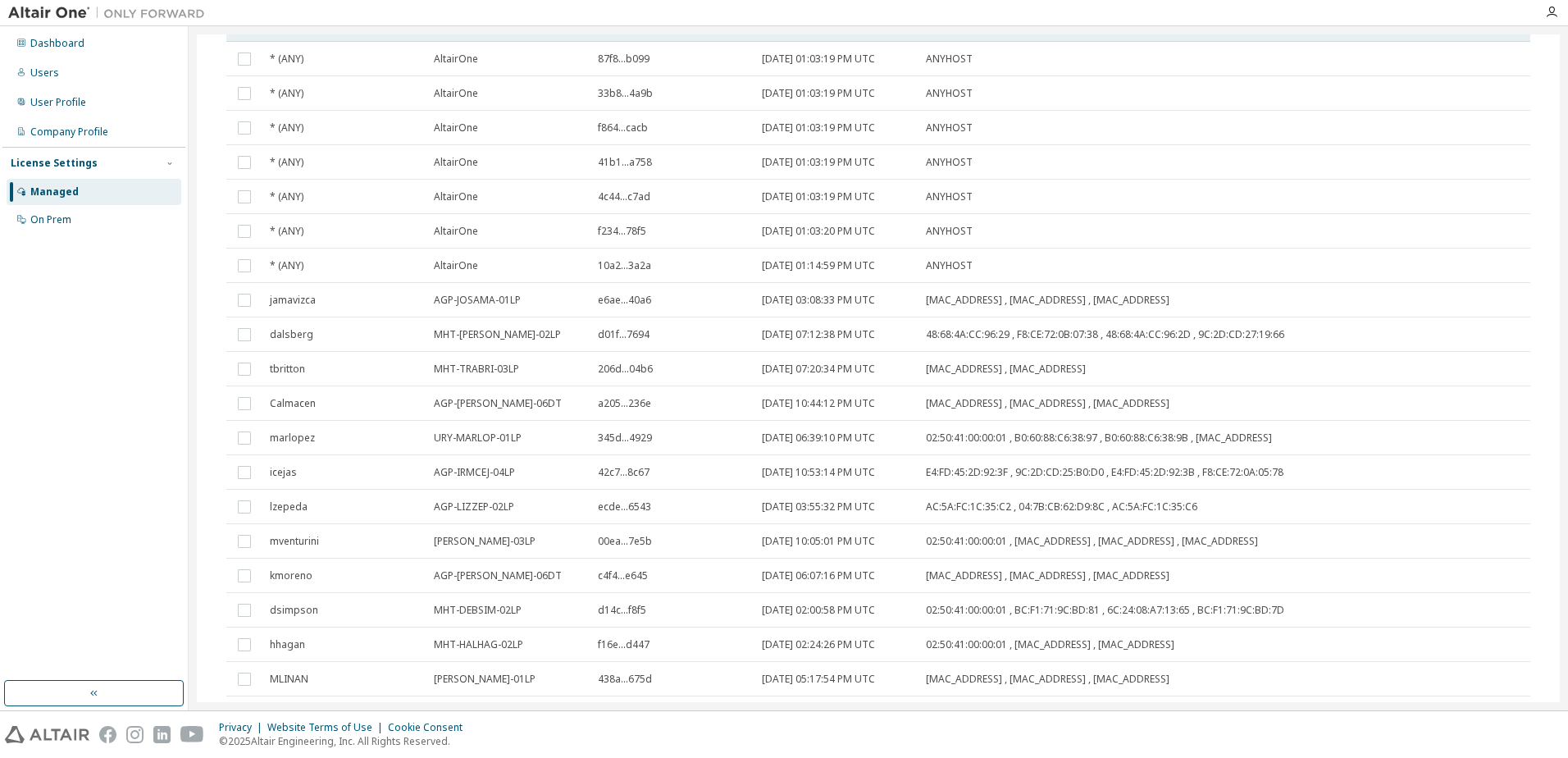
scroll to position [738, 0]
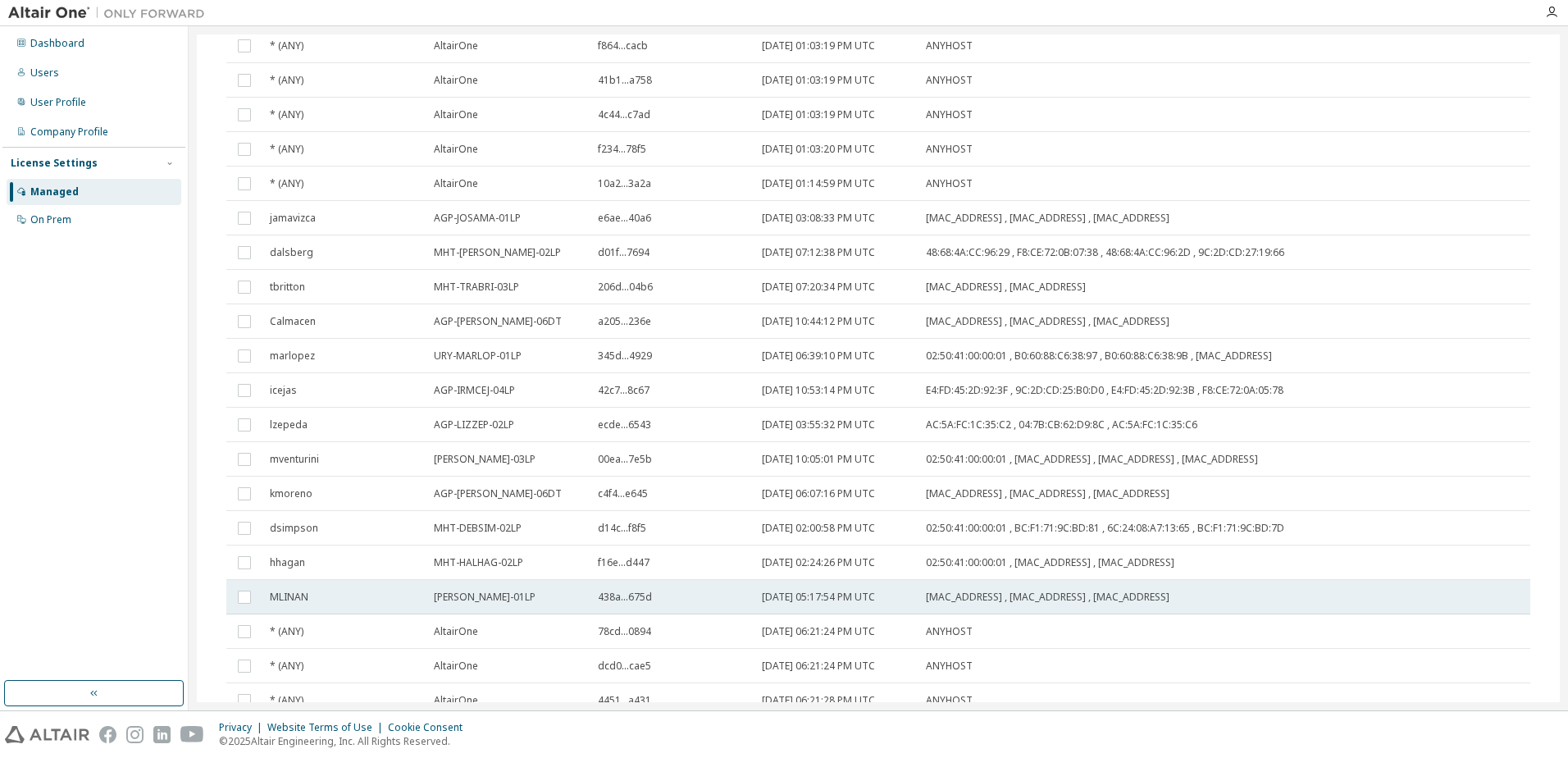
click at [635, 598] on span "438a...675d" at bounding box center [625, 597] width 54 height 13
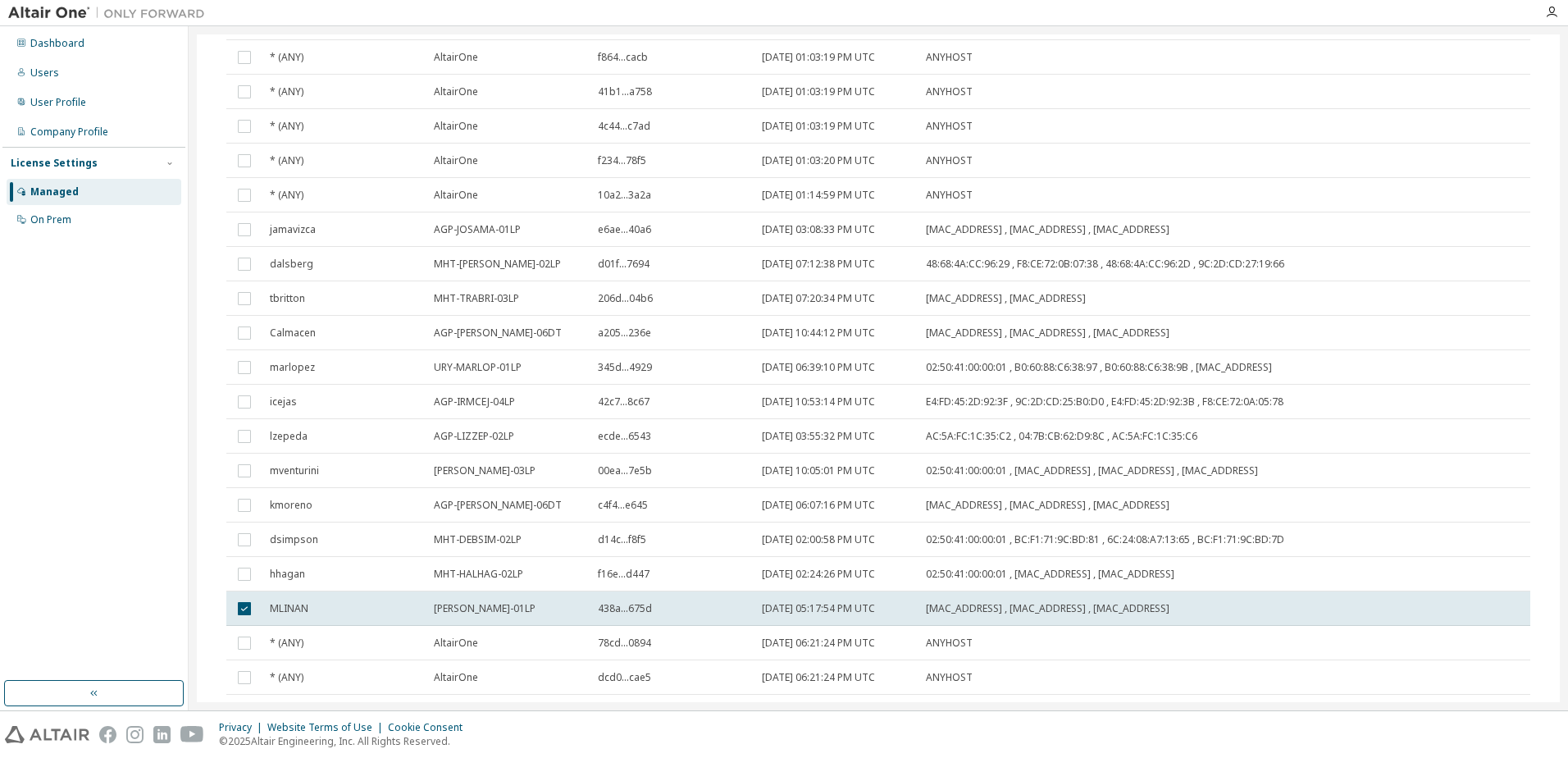
scroll to position [750, 0]
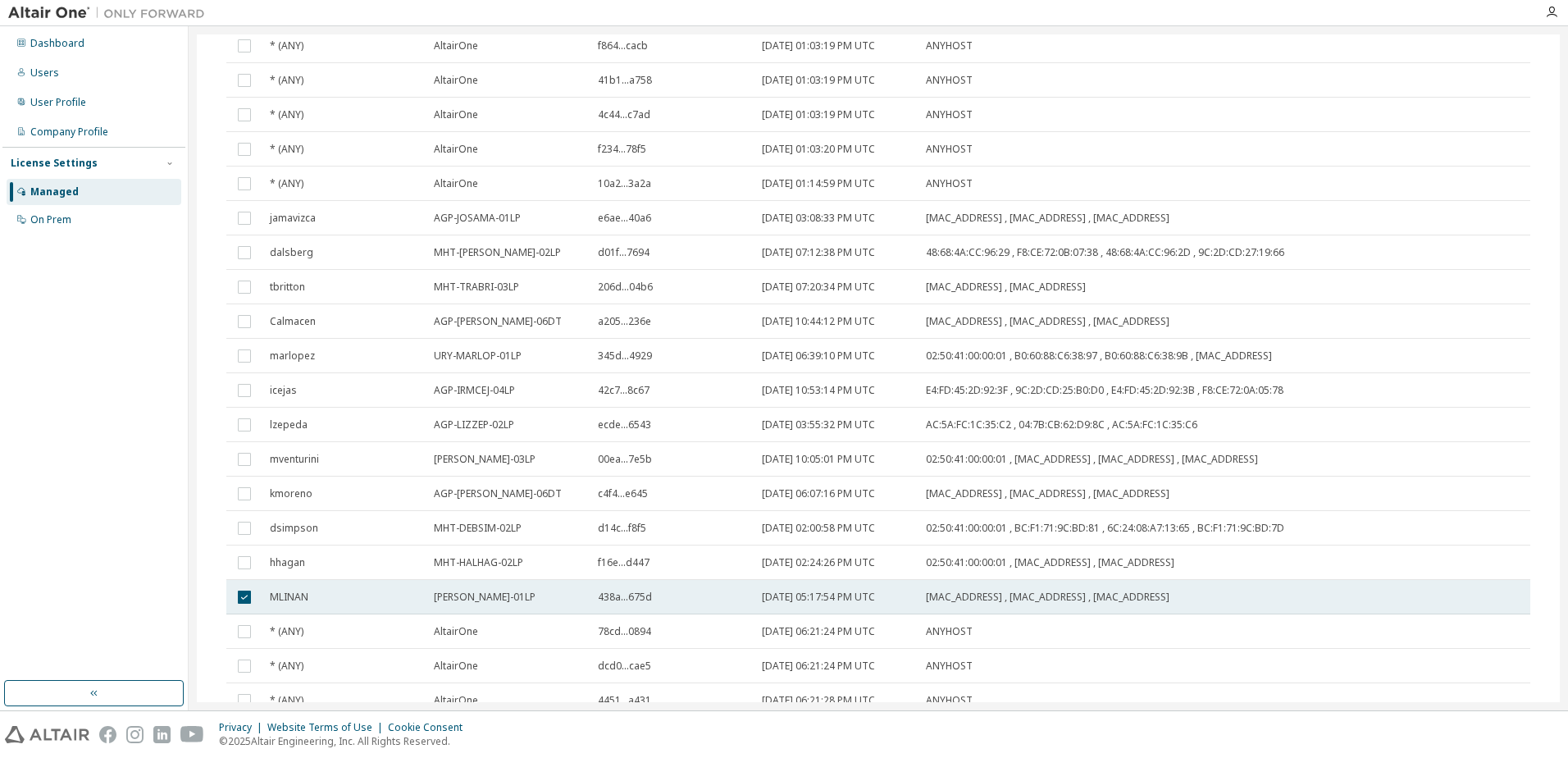
click at [615, 609] on td "438a...675d" at bounding box center [672, 598] width 164 height 35
click at [820, 604] on td "[DATE] 05:17:54 PM UTC" at bounding box center [836, 598] width 164 height 35
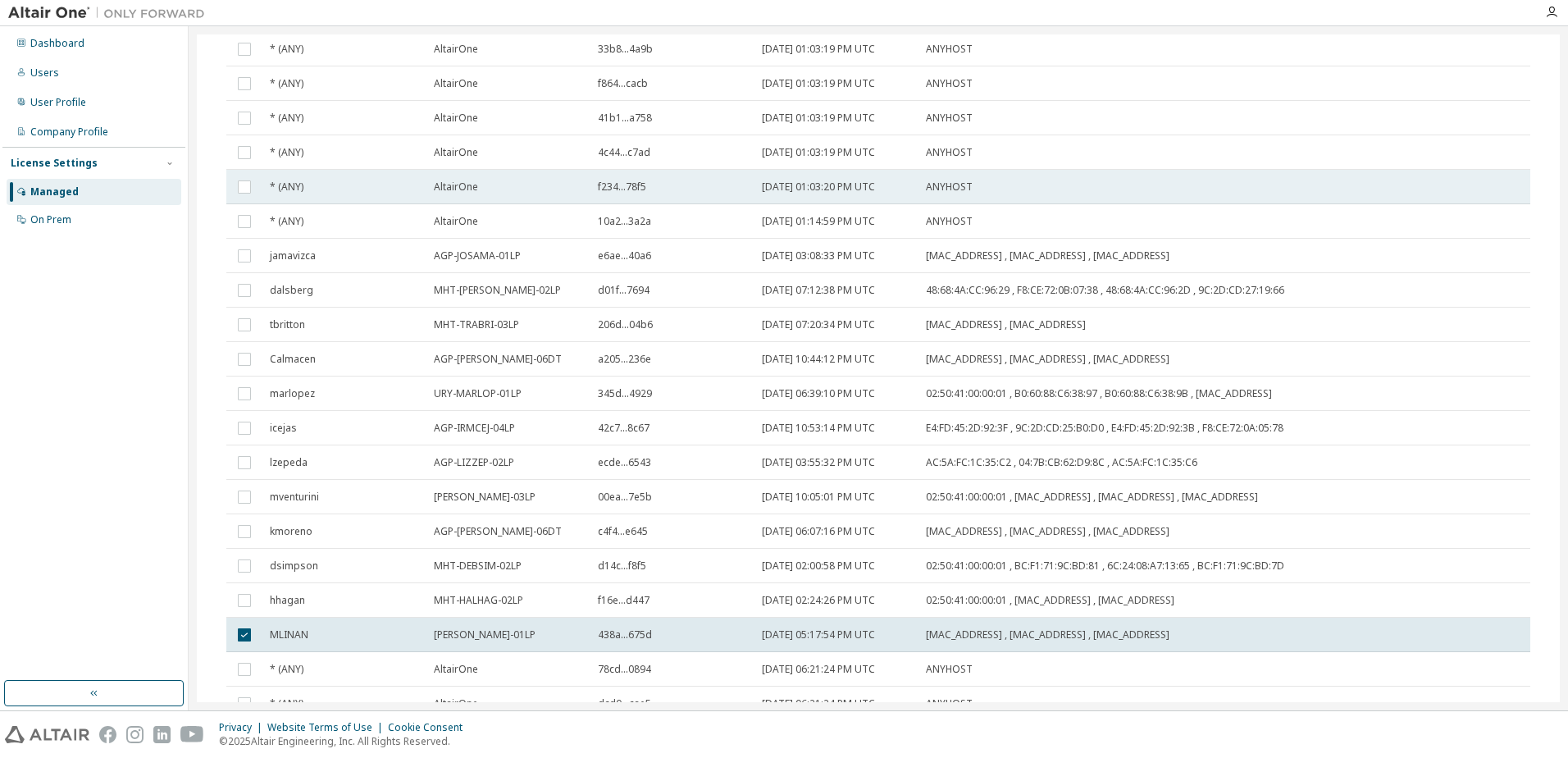
scroll to position [738, 0]
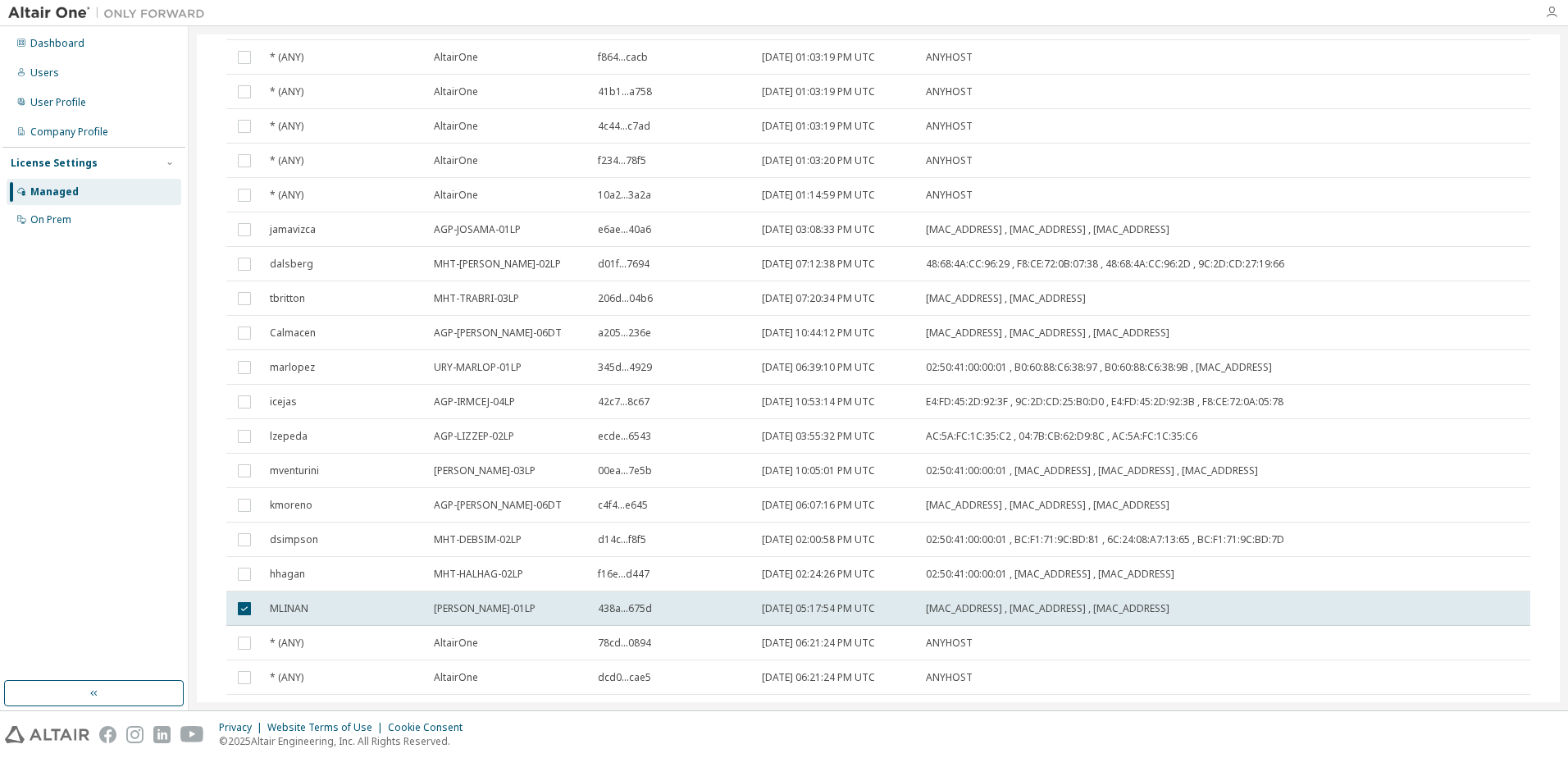
click at [1553, 16] on icon "button" at bounding box center [1551, 12] width 13 height 13
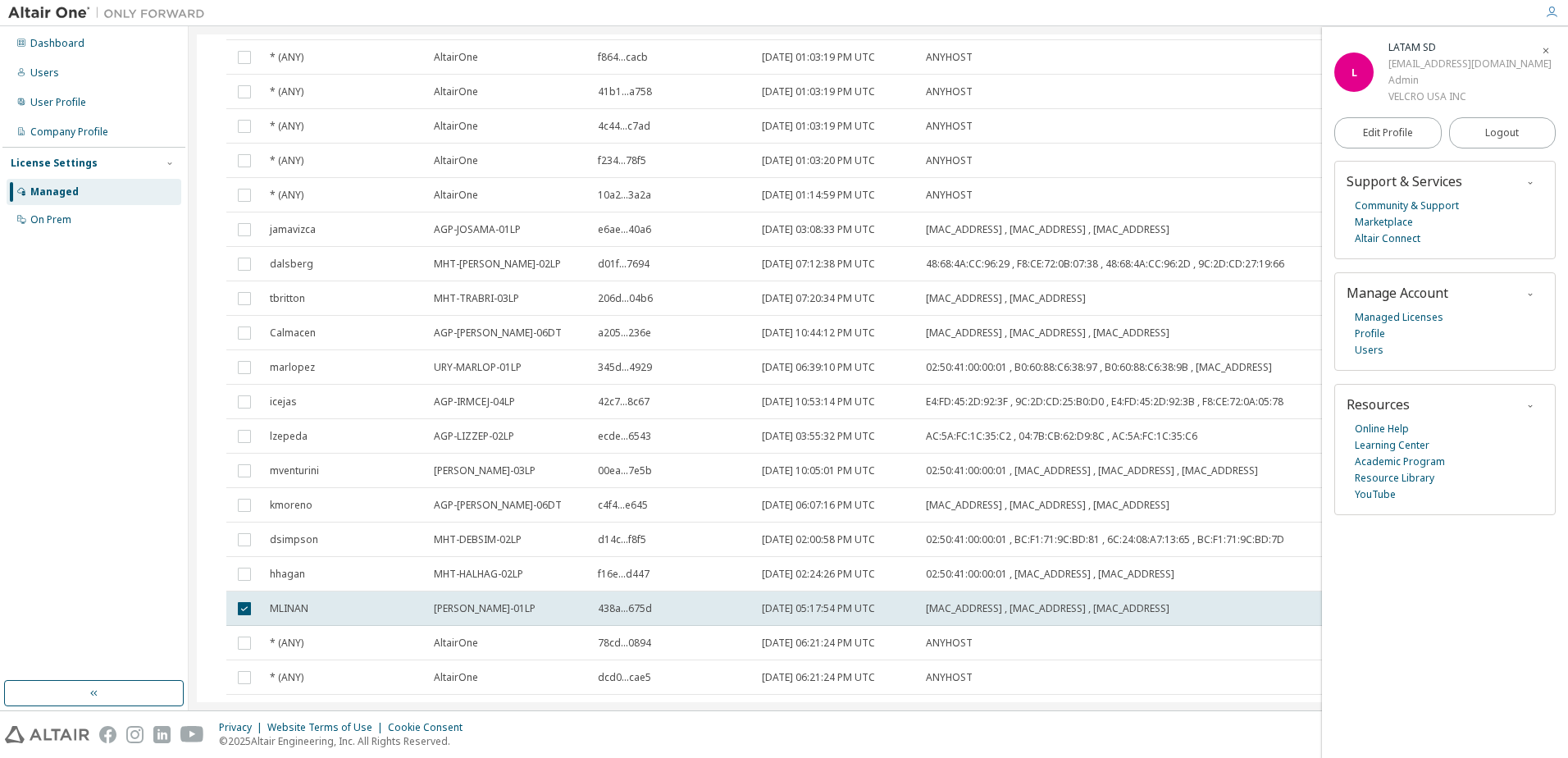
click at [1553, 16] on icon "button" at bounding box center [1551, 12] width 13 height 13
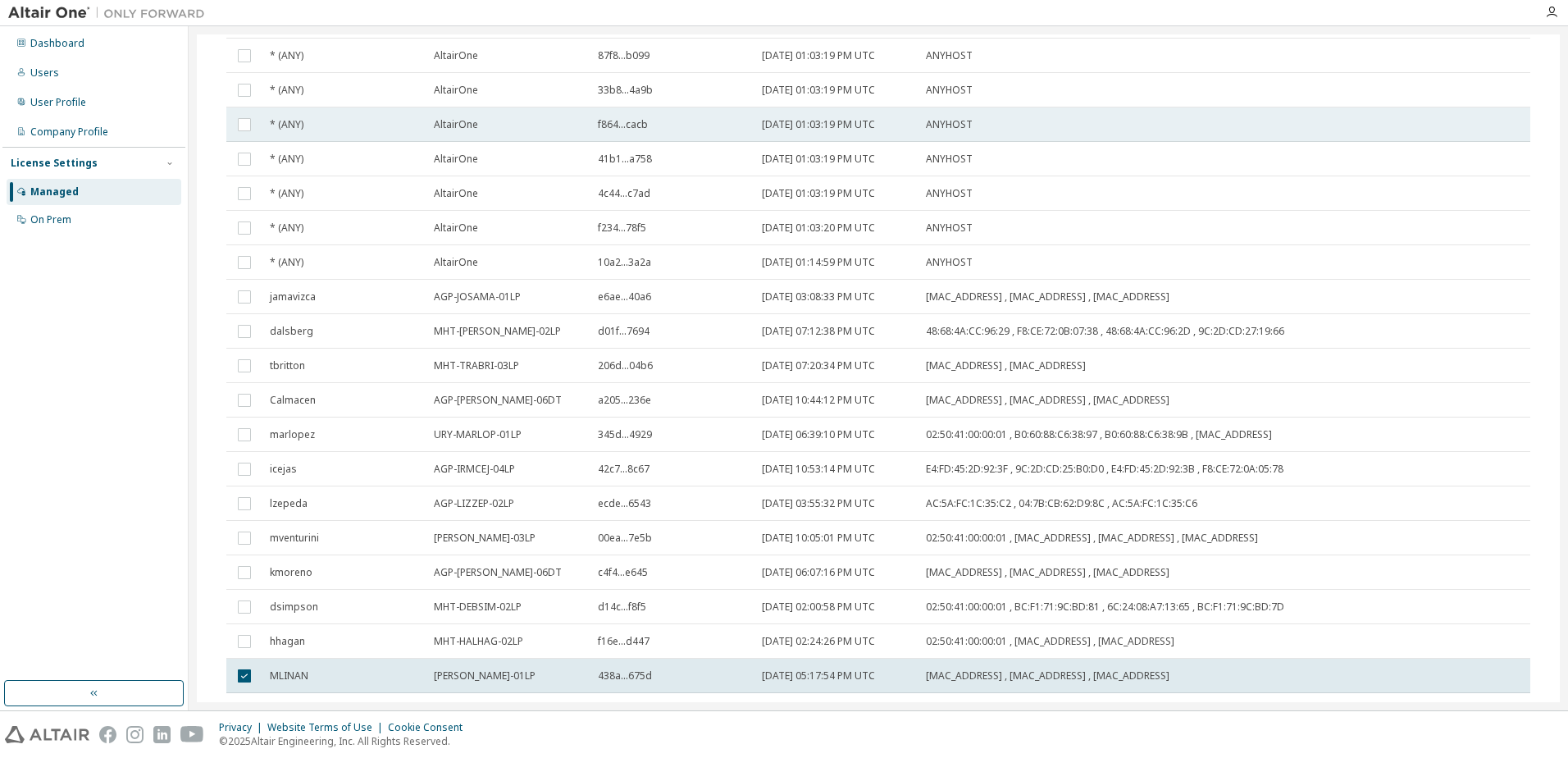
scroll to position [0, 0]
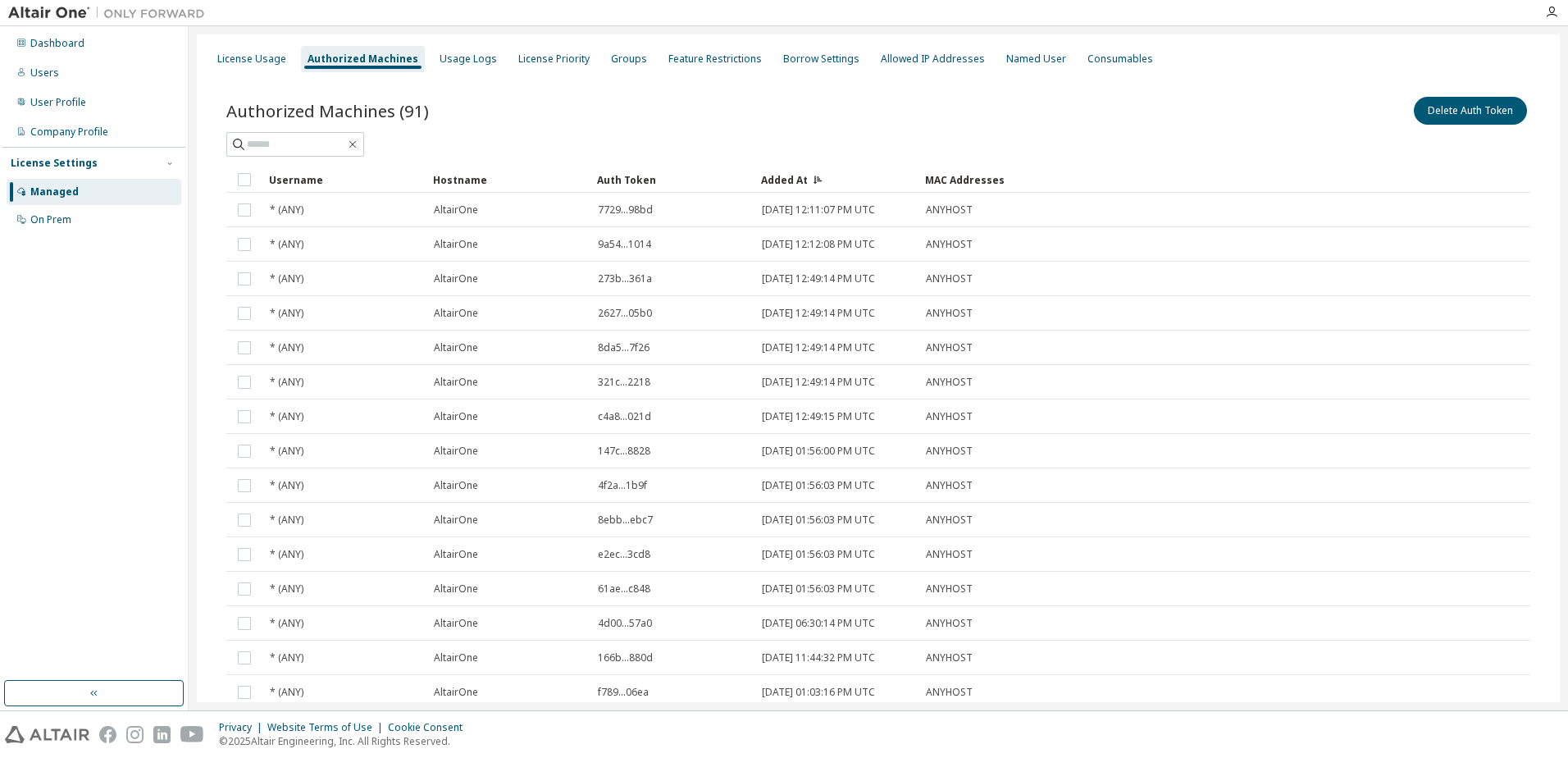
click at [459, 179] on div "Hostname" at bounding box center [508, 180] width 151 height 26
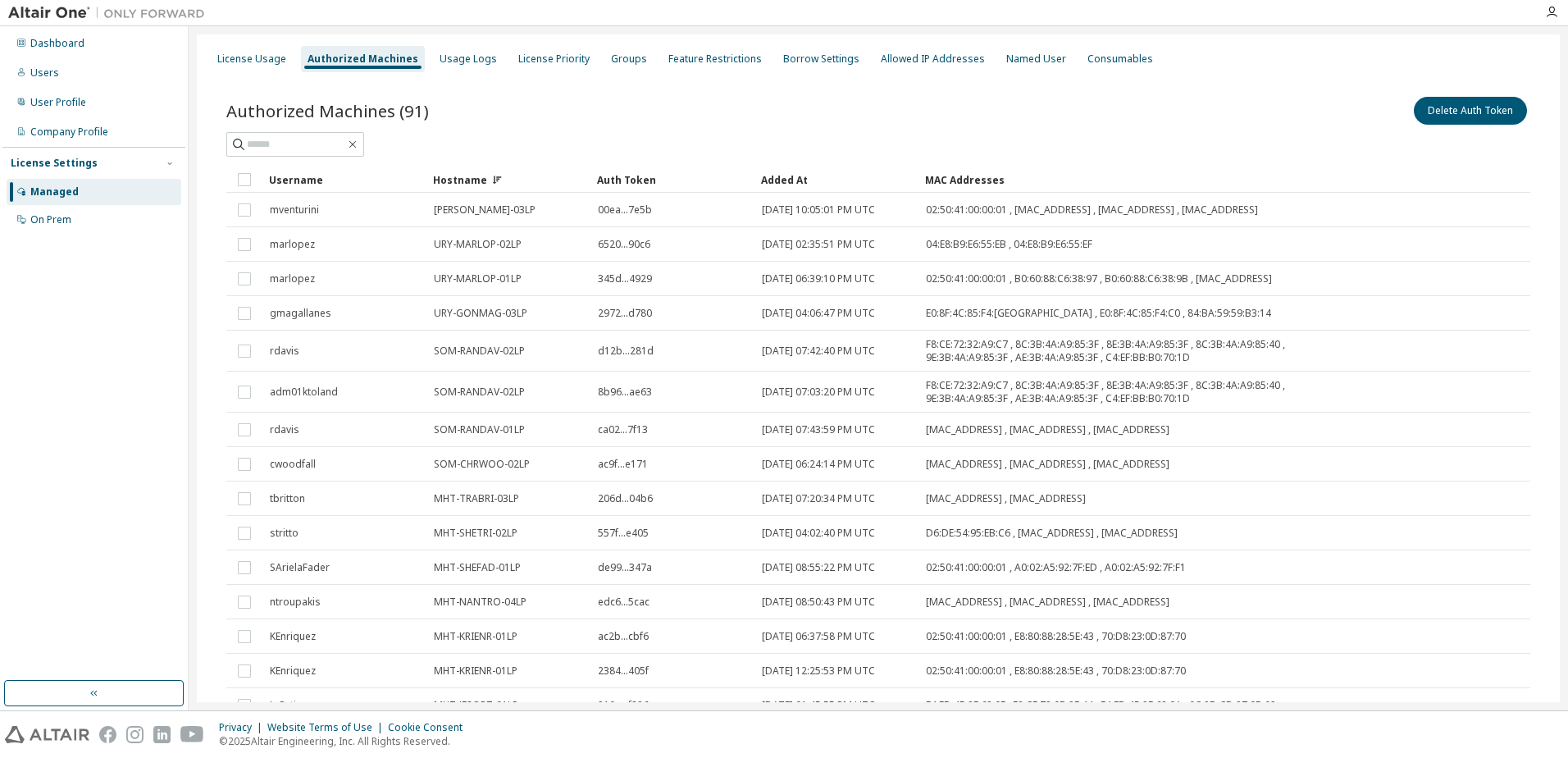
click at [474, 184] on div "Hostname" at bounding box center [508, 180] width 151 height 26
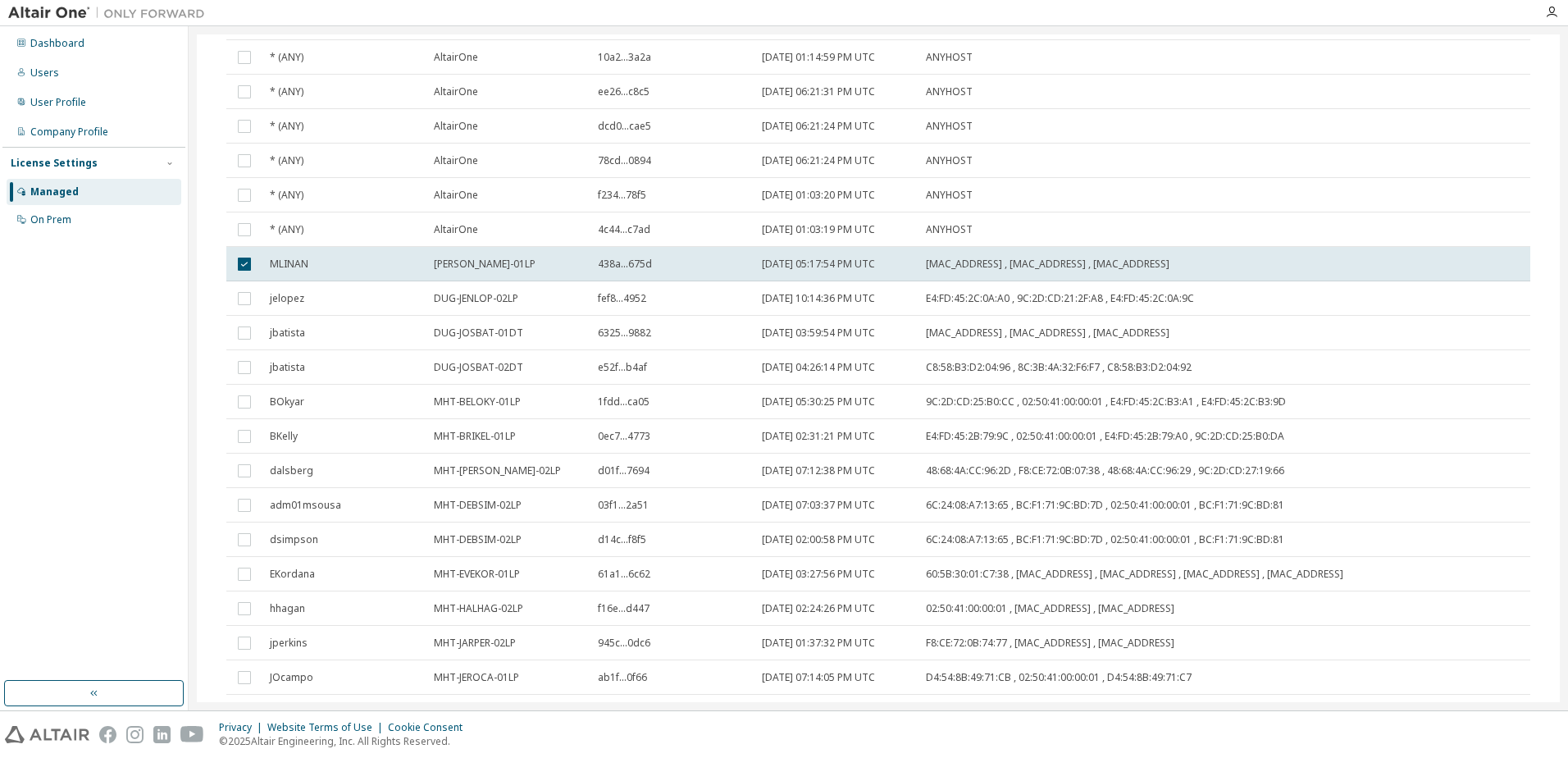
scroll to position [2051, 0]
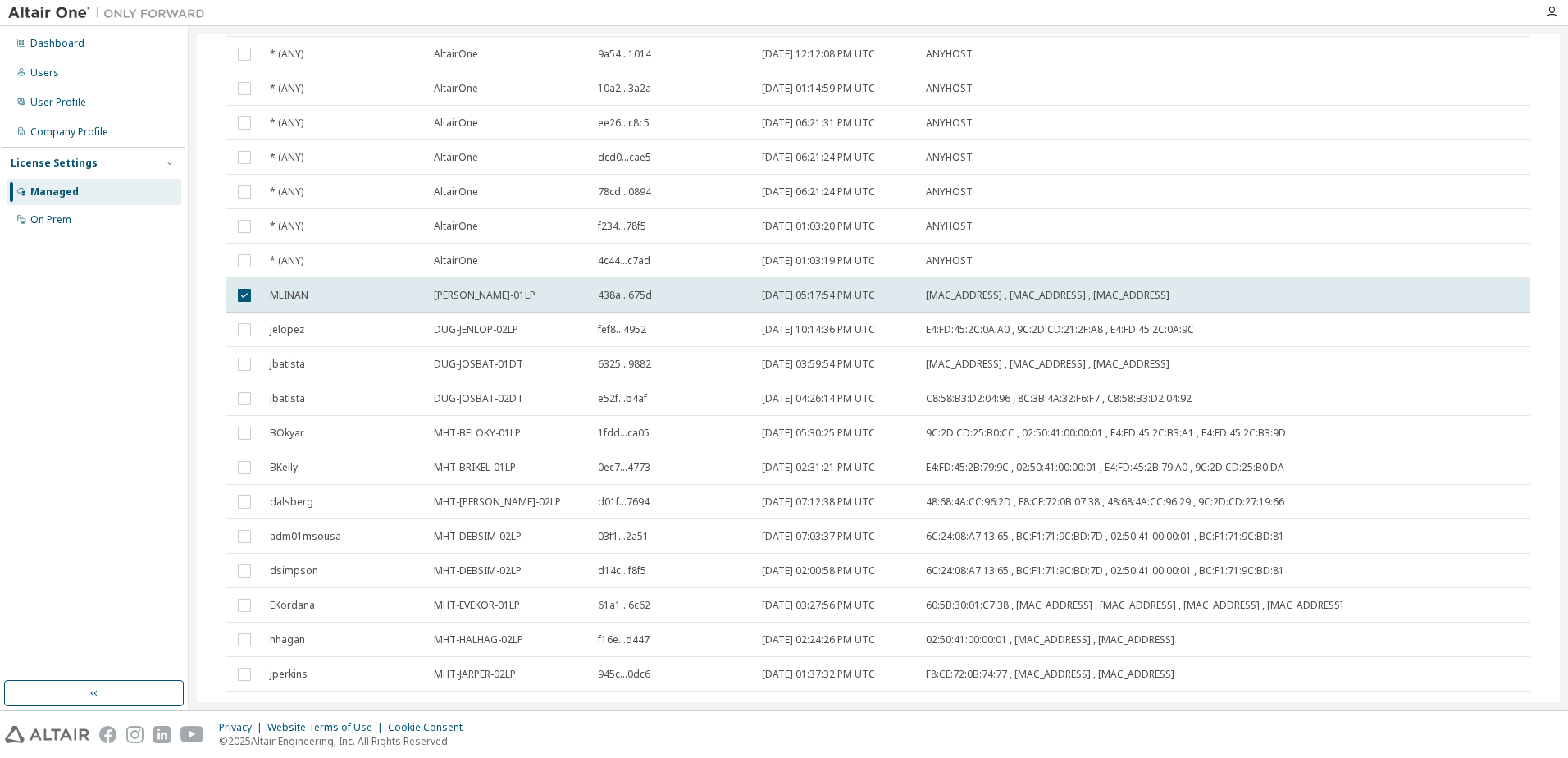
drag, startPoint x: 68, startPoint y: 191, endPoint x: 25, endPoint y: 278, distance: 97.0
click at [25, 278] on div "Dashboard Users User Profile Company Profile License Settings Managed On Prem" at bounding box center [94, 353] width 183 height 650
click at [55, 191] on div "Managed" at bounding box center [55, 192] width 49 height 13
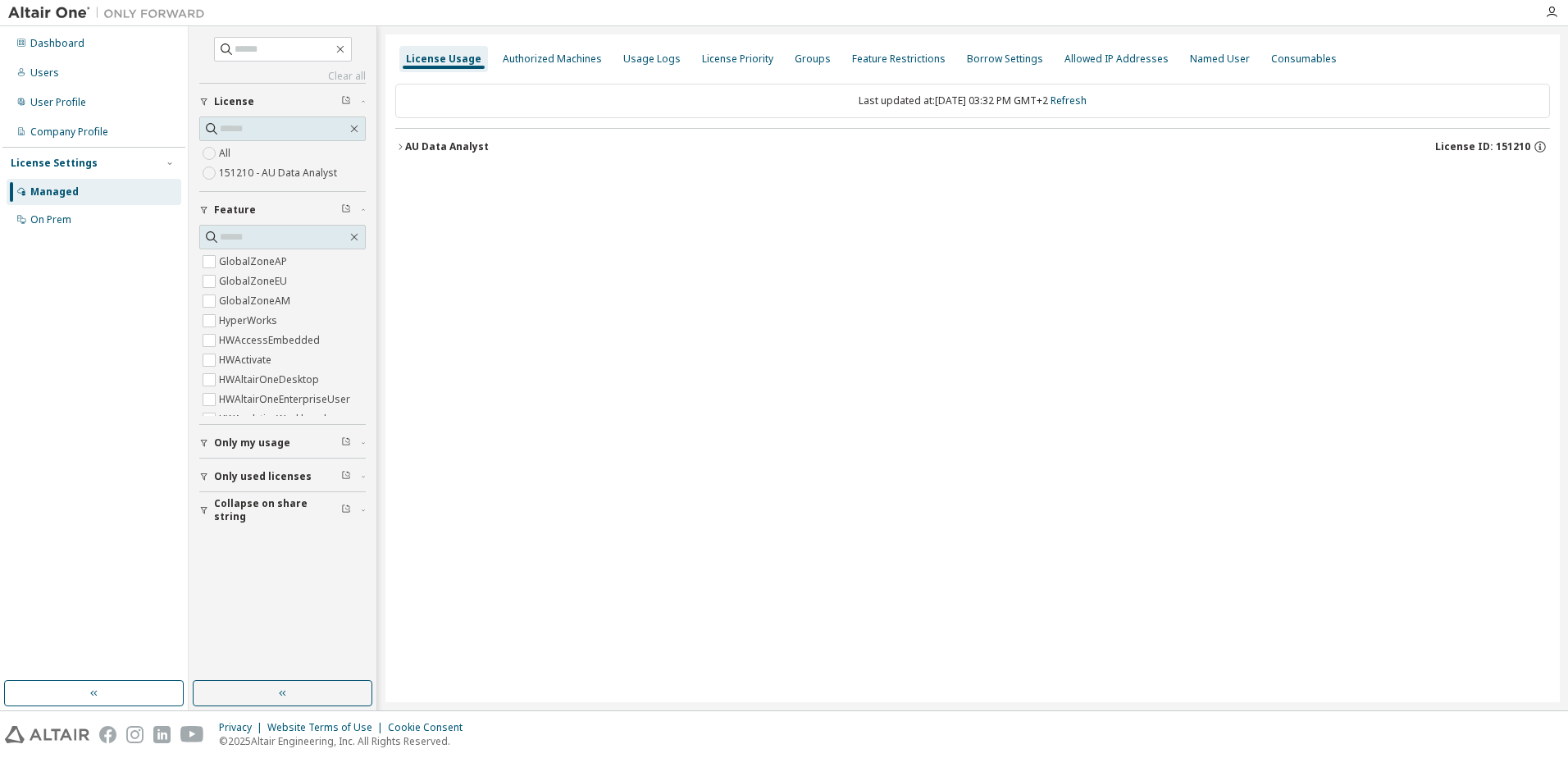
click at [405, 145] on div "AU Data Analyst" at bounding box center [446, 147] width 83 height 13
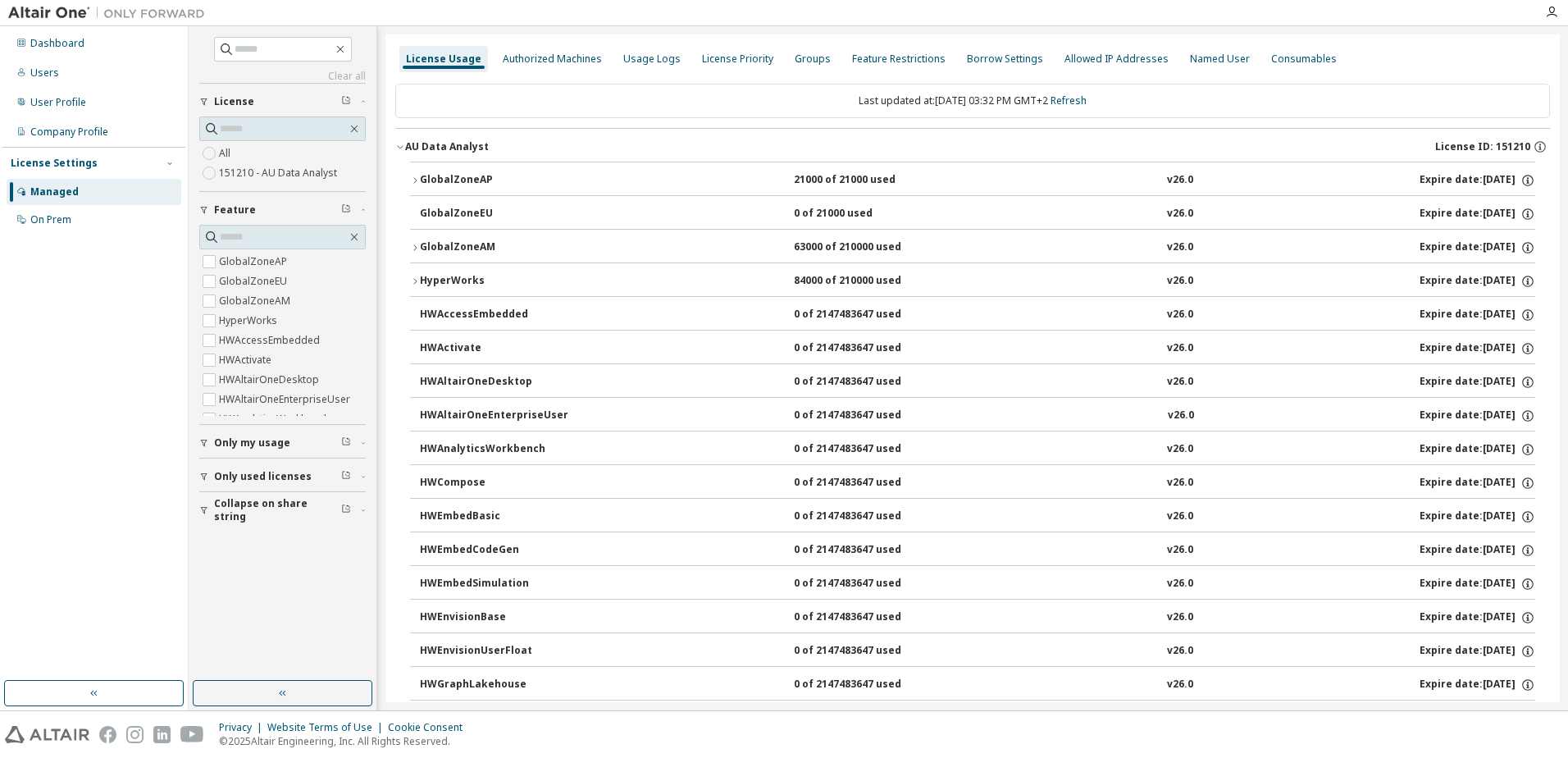
click at [454, 212] on div "GlobalZoneEU" at bounding box center [493, 213] width 147 height 15
click at [415, 178] on icon "button" at bounding box center [414, 180] width 10 height 10
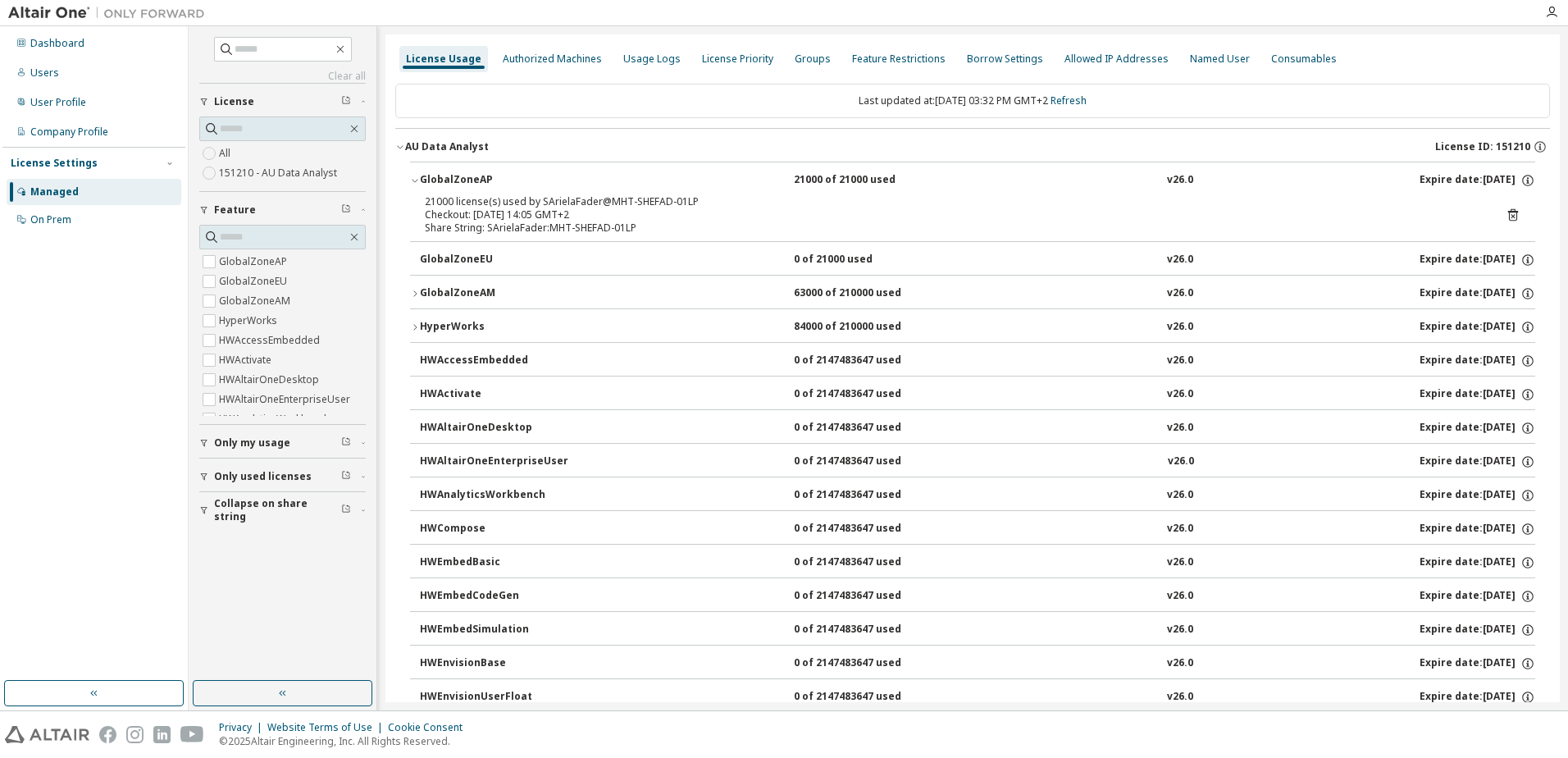
click at [415, 178] on icon "button" at bounding box center [414, 180] width 10 height 10
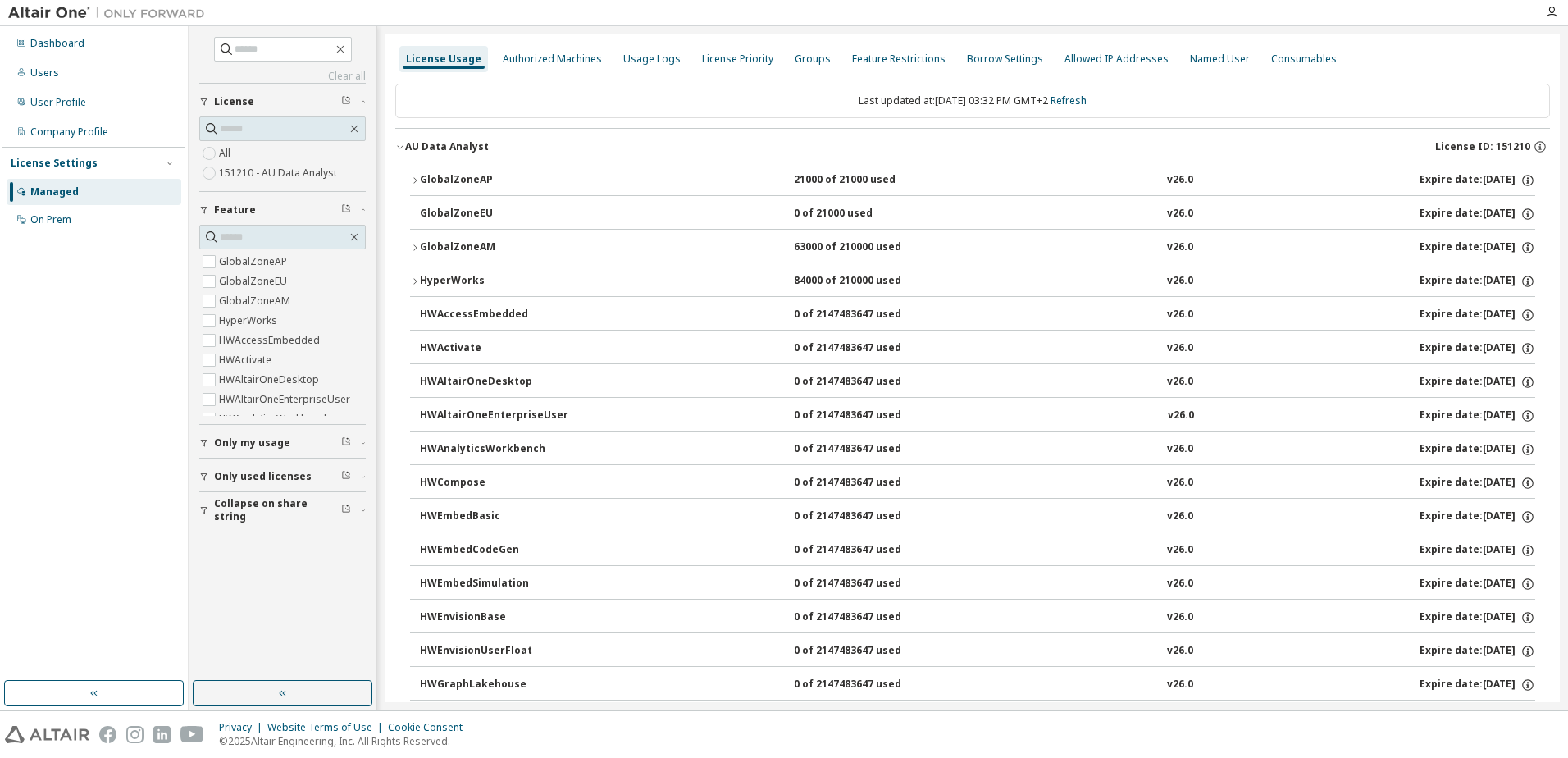
click at [415, 250] on icon "button" at bounding box center [415, 247] width 3 height 6
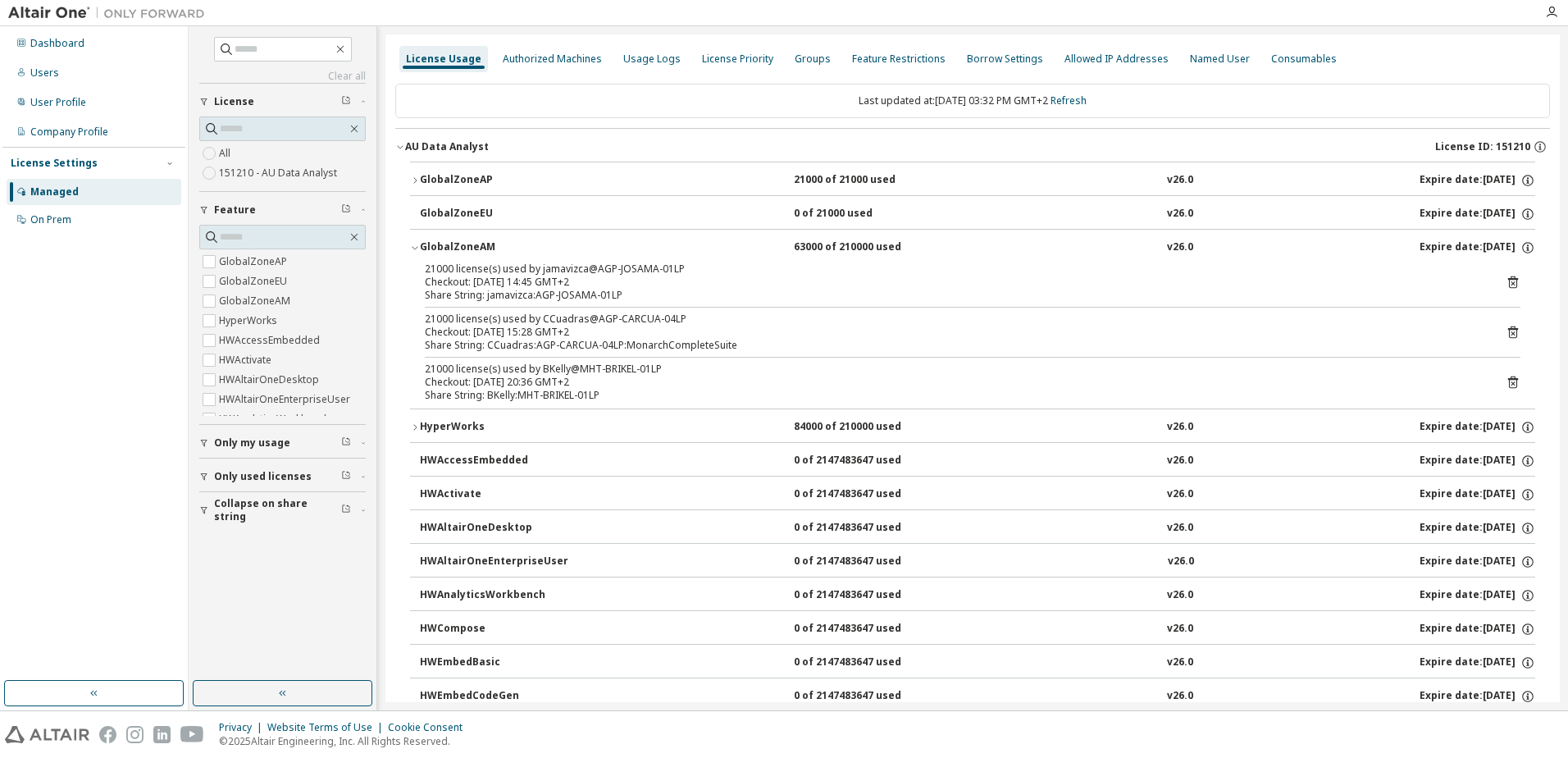
click at [415, 250] on icon "button" at bounding box center [414, 249] width 6 height 3
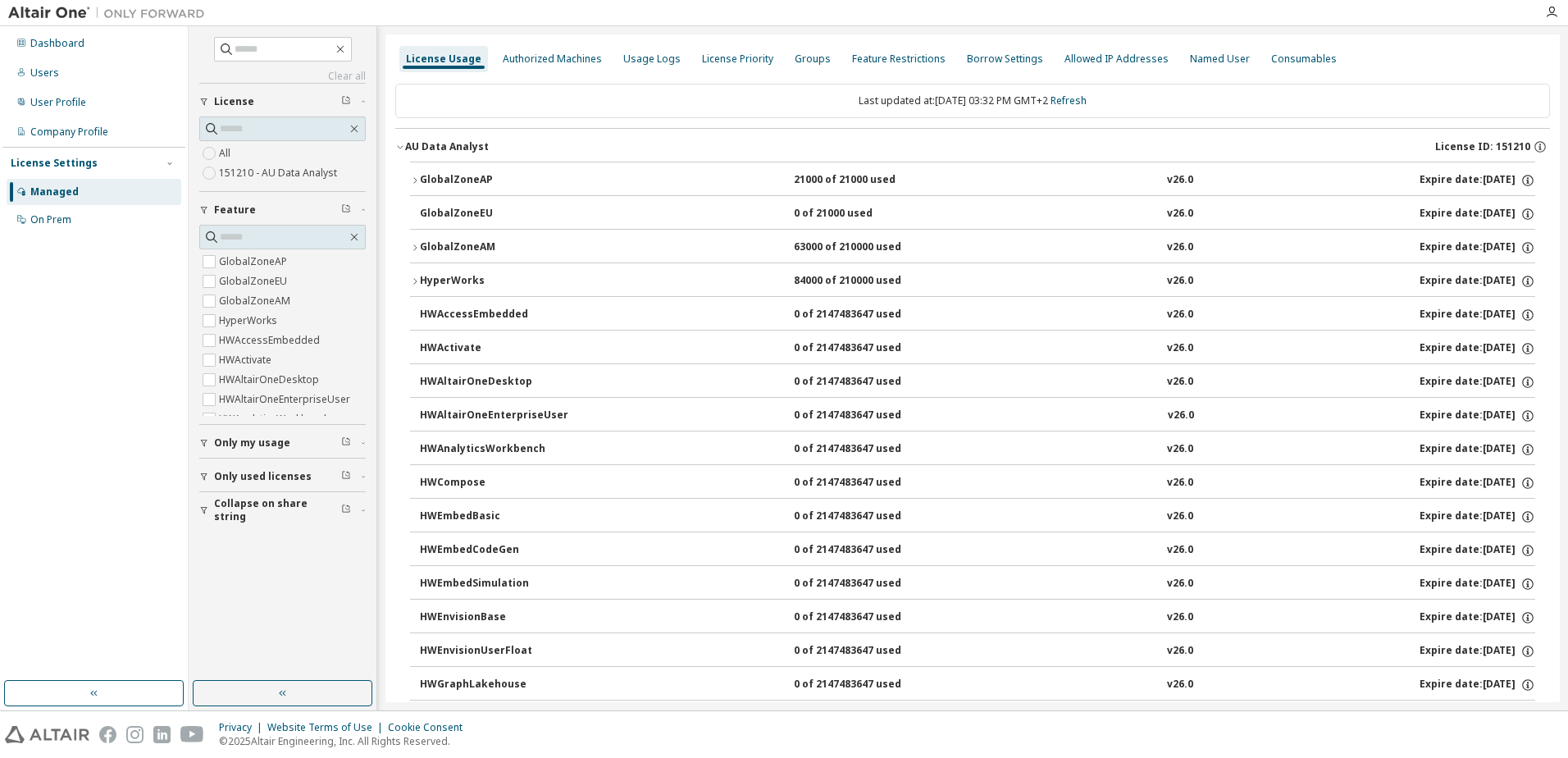
click at [414, 182] on icon "button" at bounding box center [414, 180] width 10 height 10
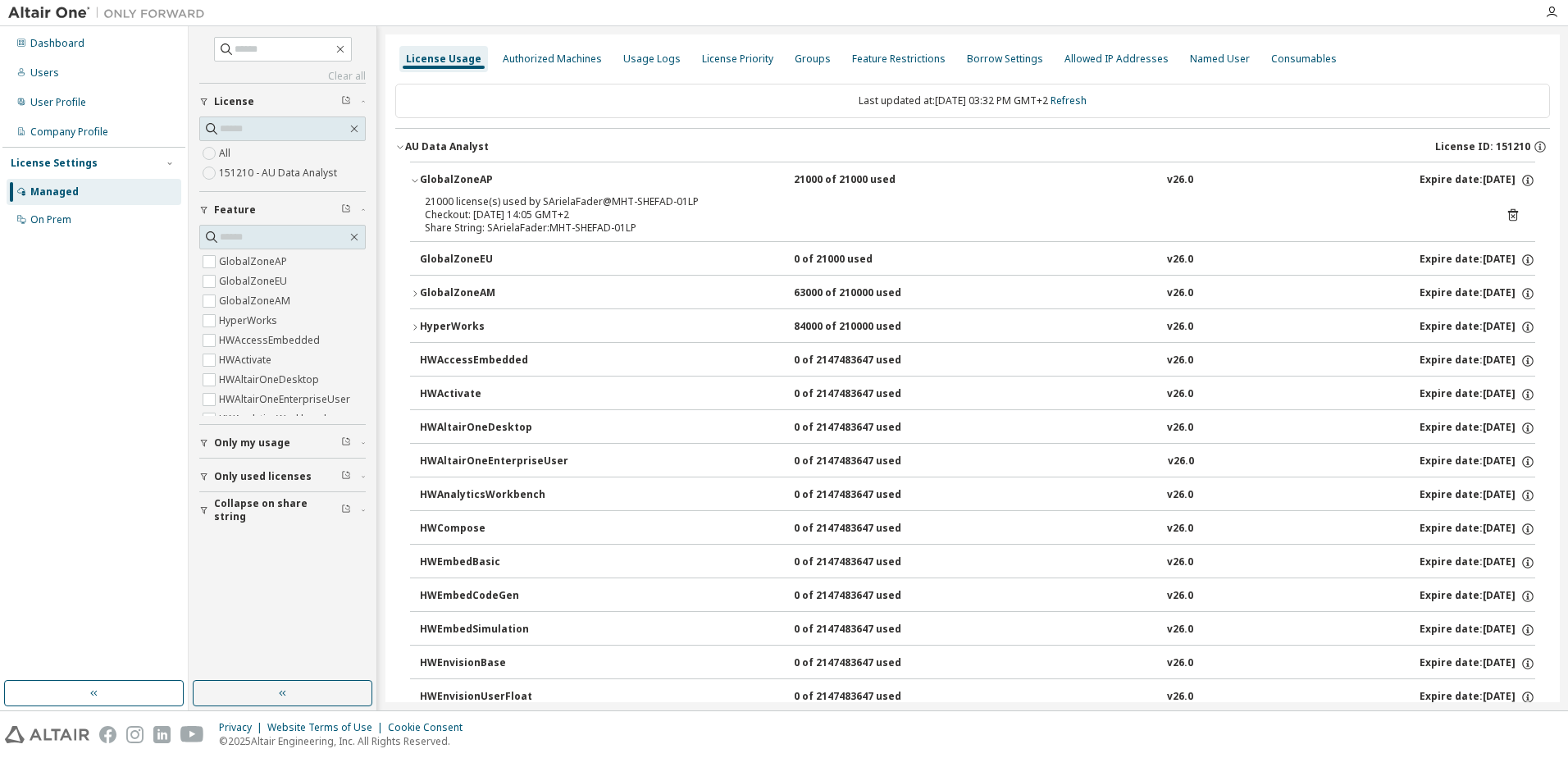
click at [414, 182] on icon "button" at bounding box center [414, 180] width 10 height 10
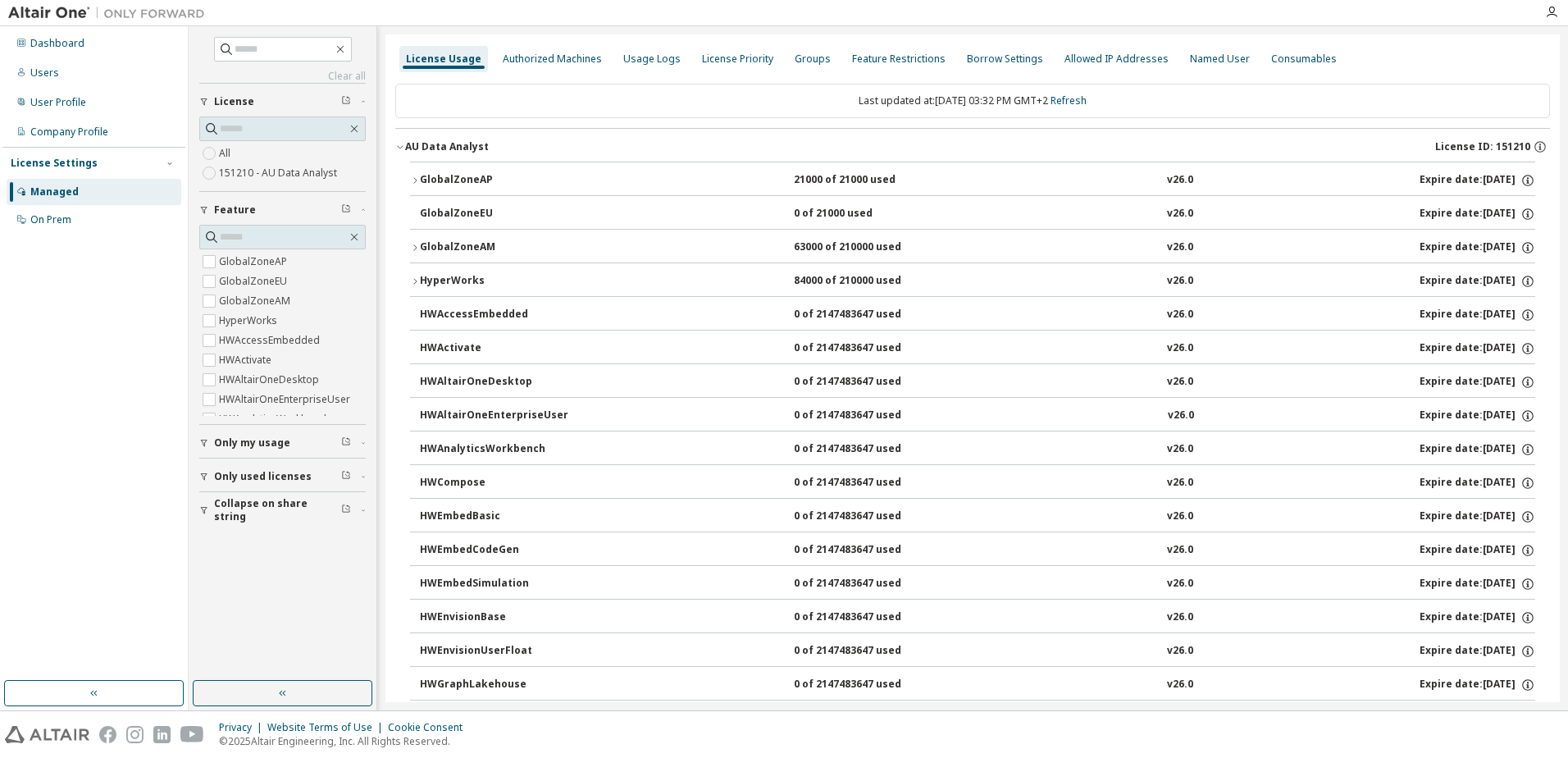
click at [414, 279] on icon "button" at bounding box center [414, 281] width 10 height 10
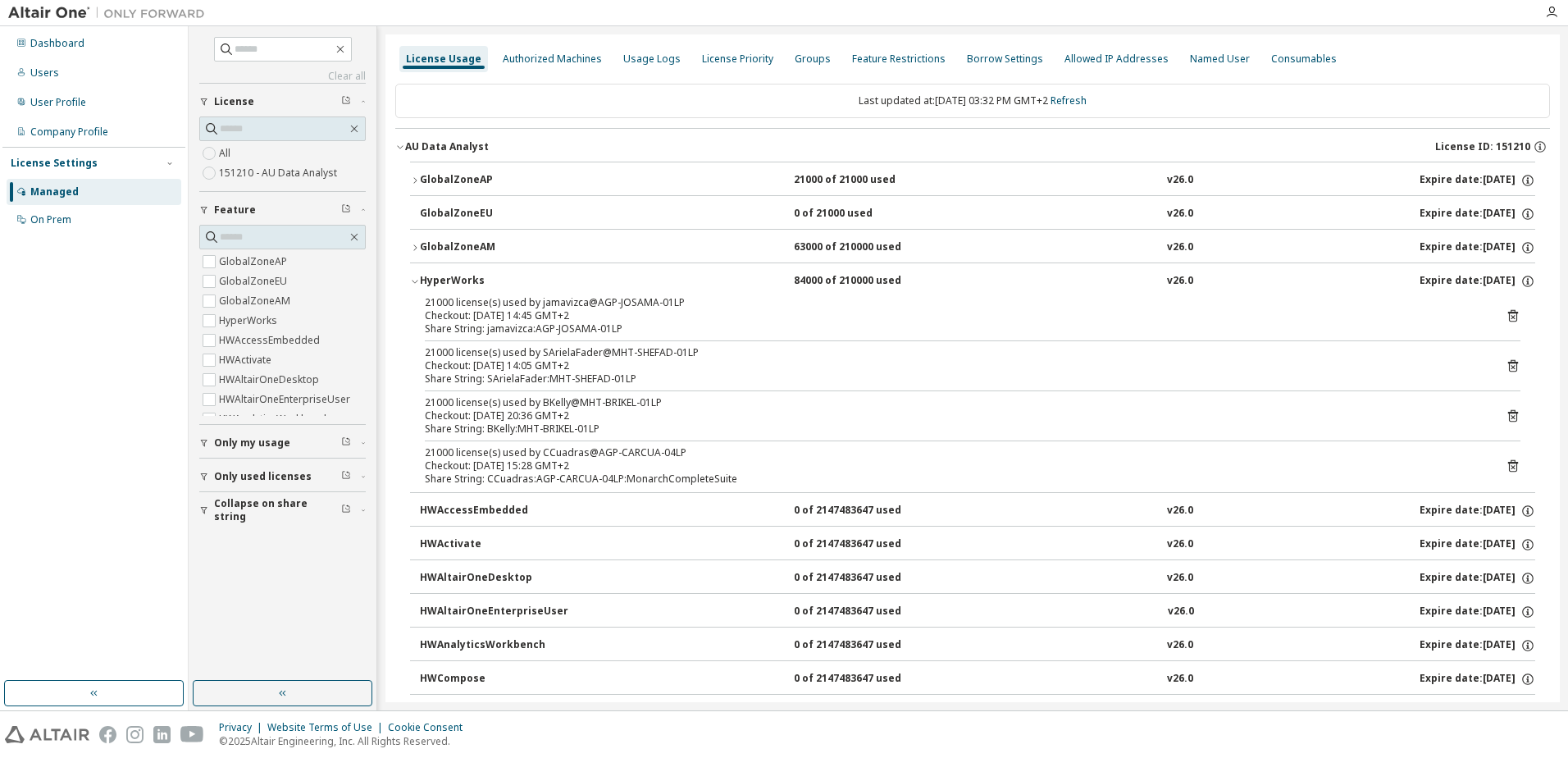
click at [414, 279] on icon "button" at bounding box center [414, 281] width 10 height 10
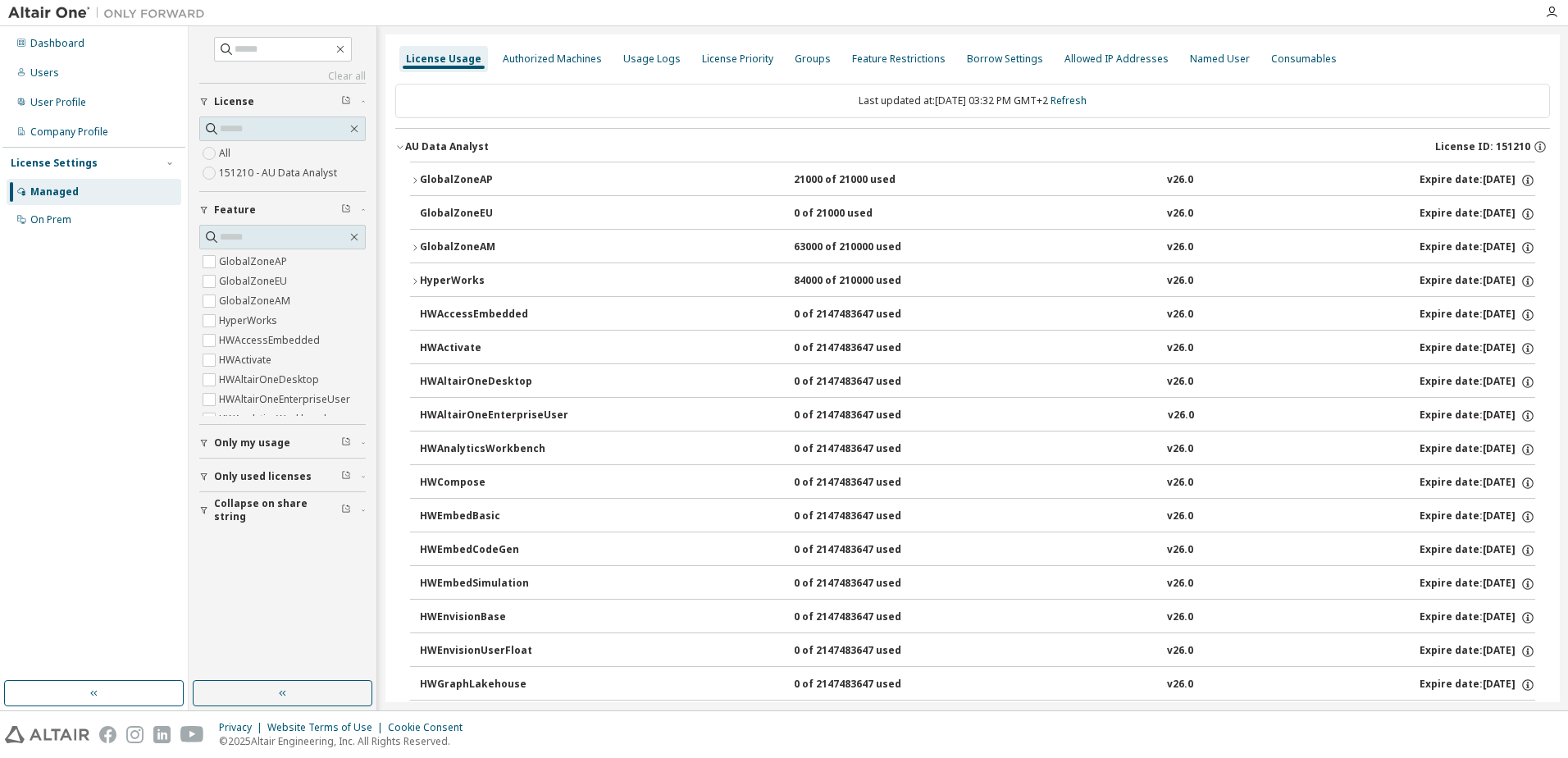
click at [412, 250] on icon "button" at bounding box center [414, 247] width 10 height 10
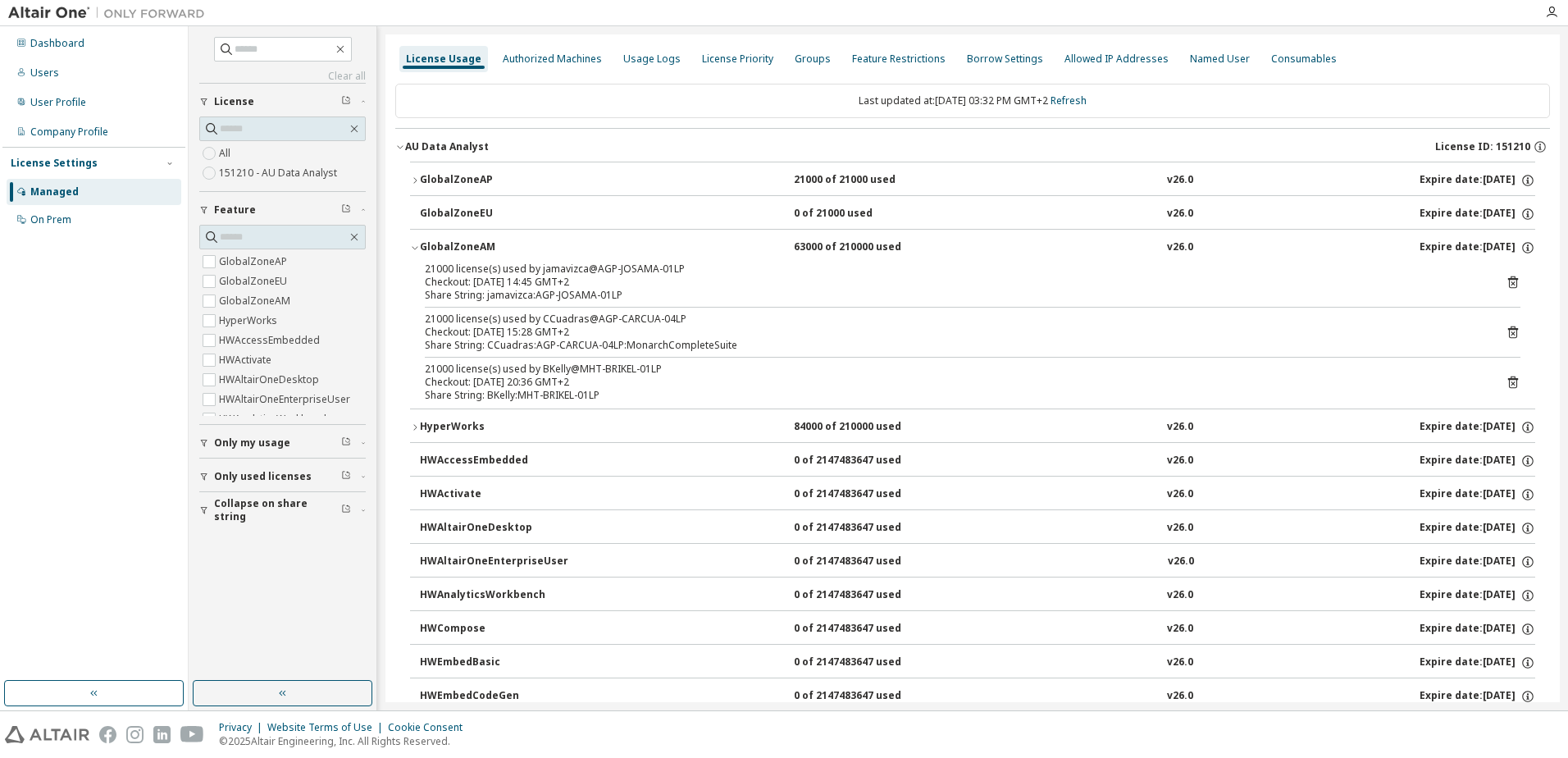
click at [412, 250] on icon "button" at bounding box center [414, 247] width 10 height 10
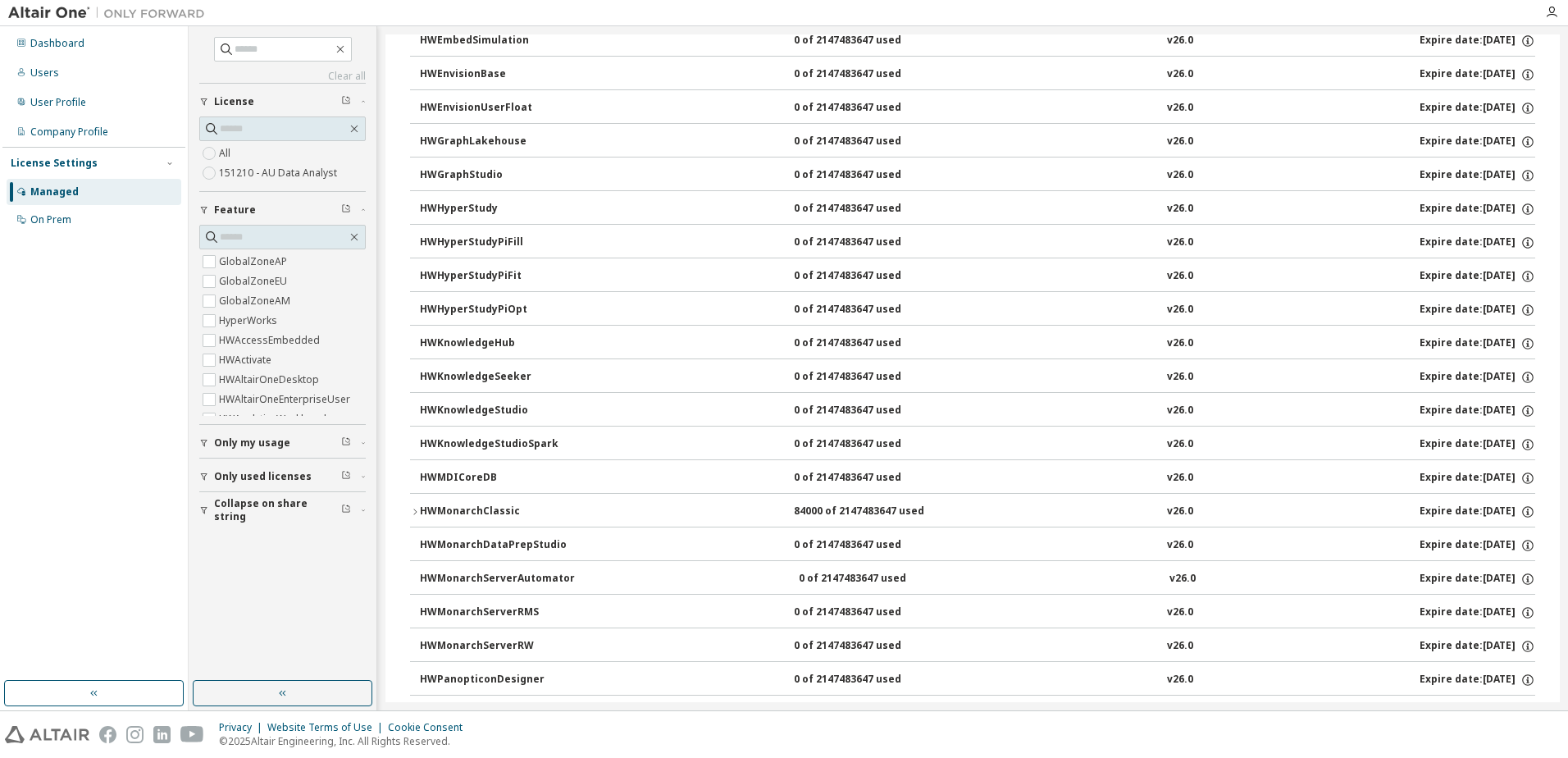
scroll to position [574, 0]
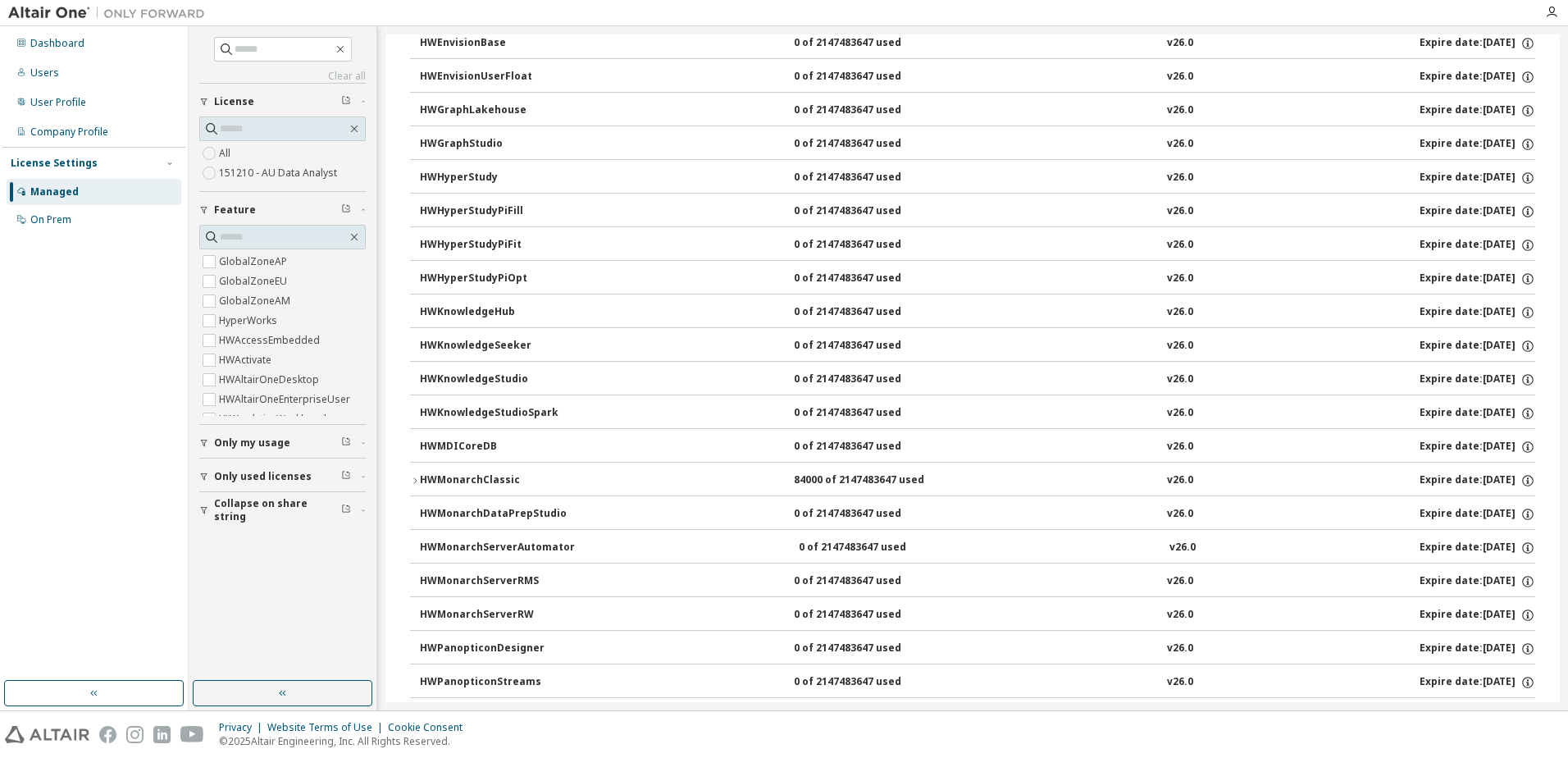
click at [414, 480] on icon "button" at bounding box center [414, 480] width 10 height 10
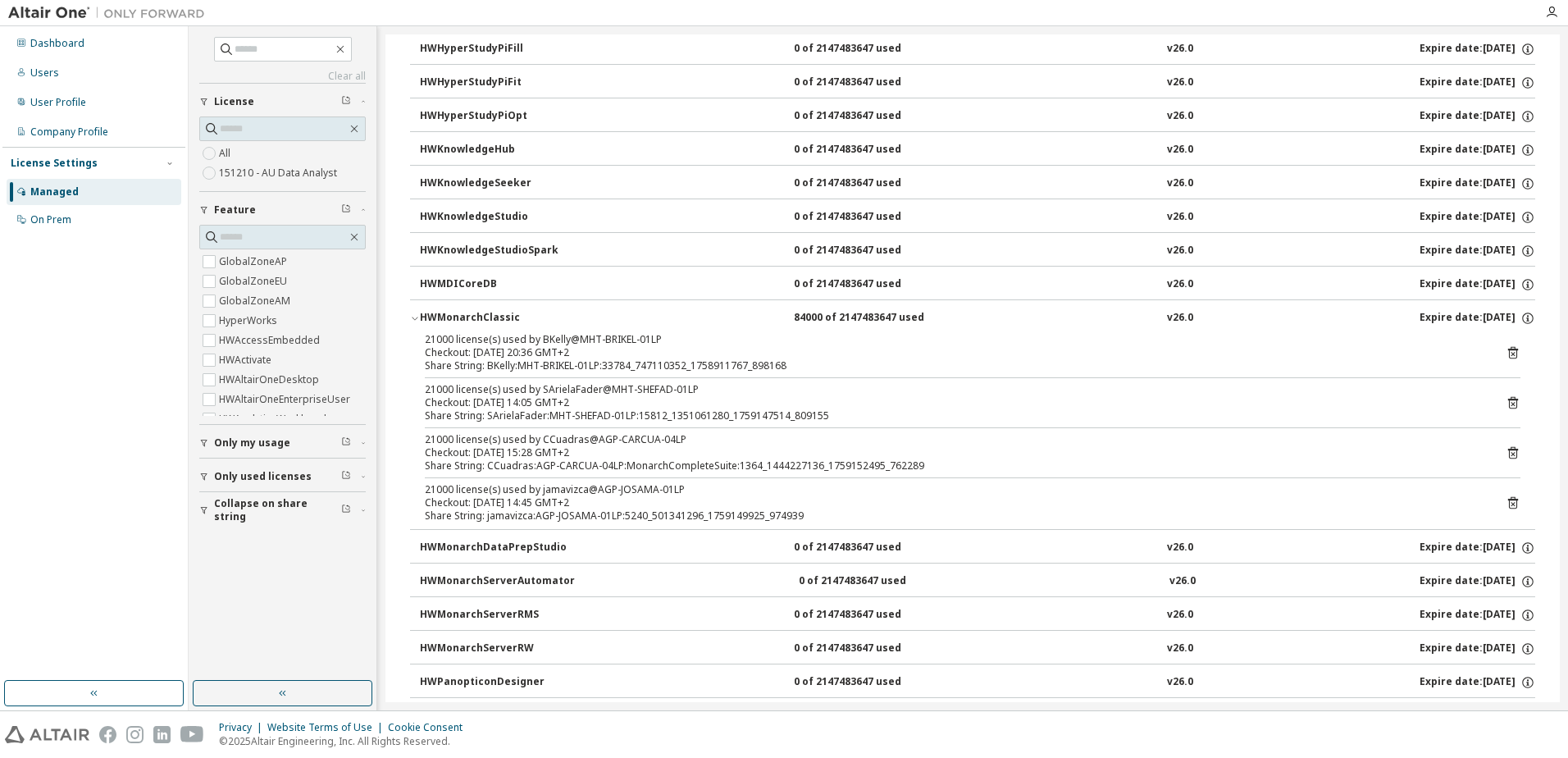
scroll to position [738, 0]
click at [414, 318] on icon "button" at bounding box center [414, 316] width 10 height 10
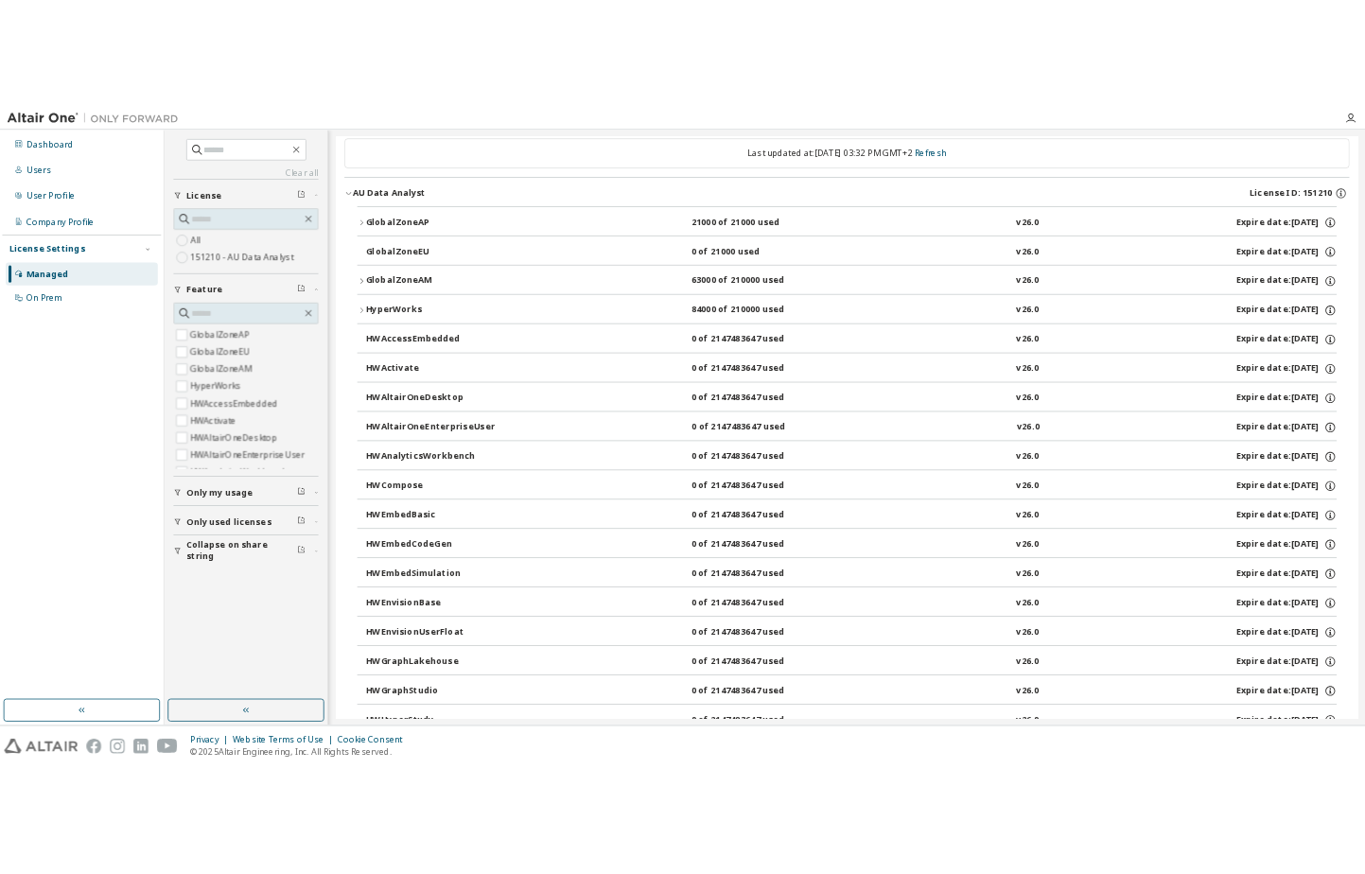
scroll to position [0, 0]
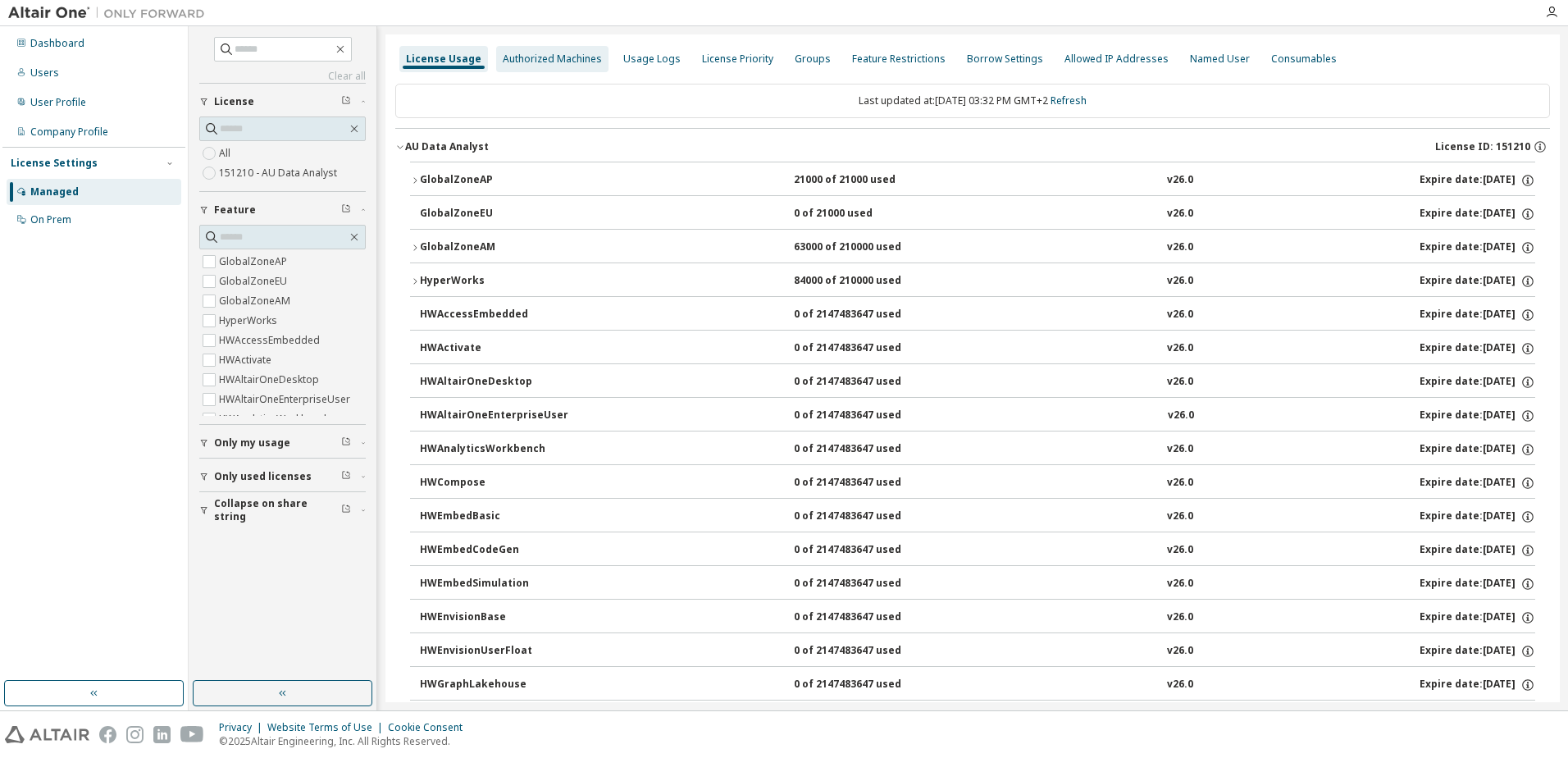
click at [553, 63] on div "Authorized Machines" at bounding box center [552, 59] width 99 height 13
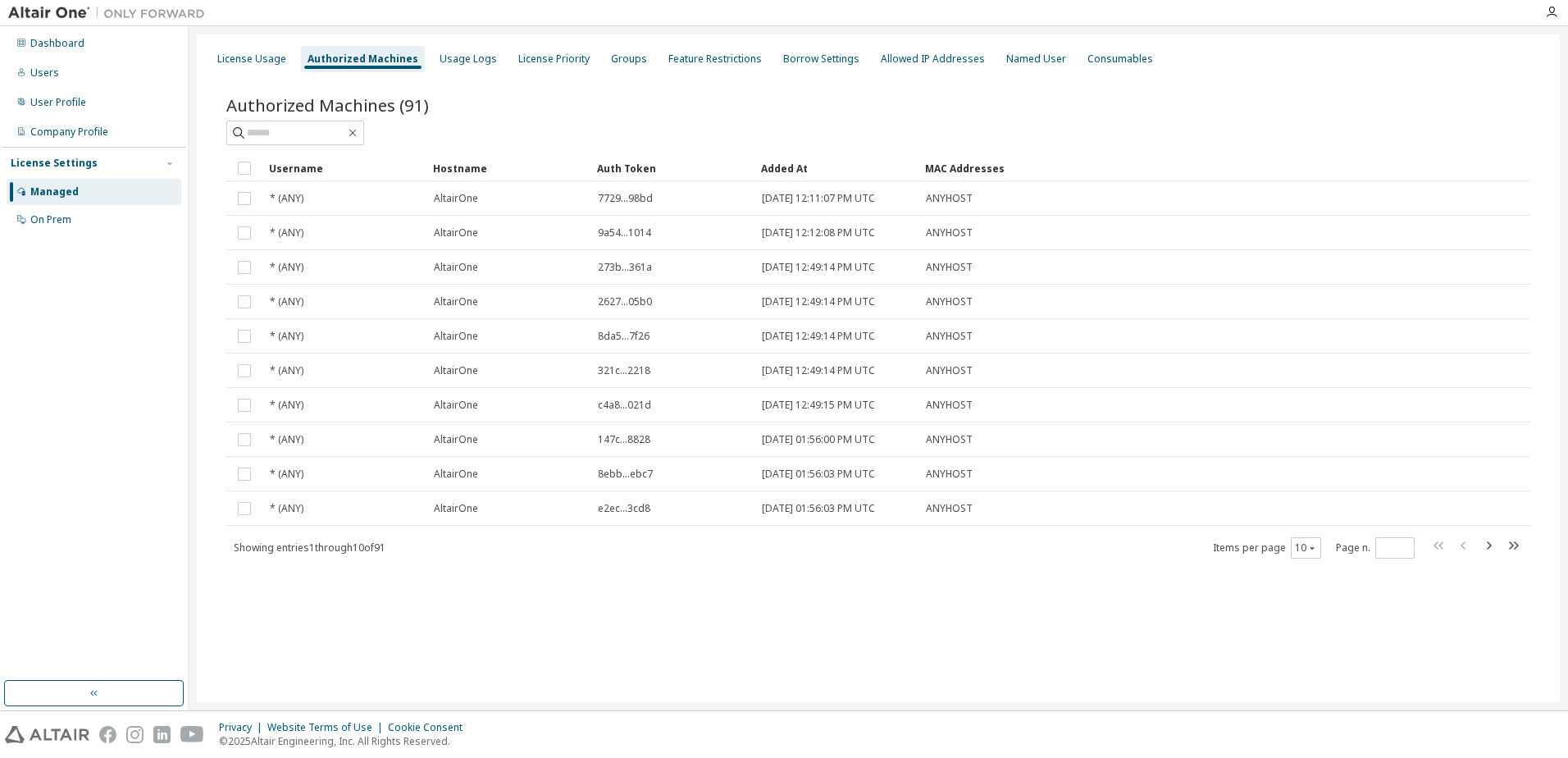
click at [1366, 142] on div at bounding box center [878, 133] width 1304 height 24
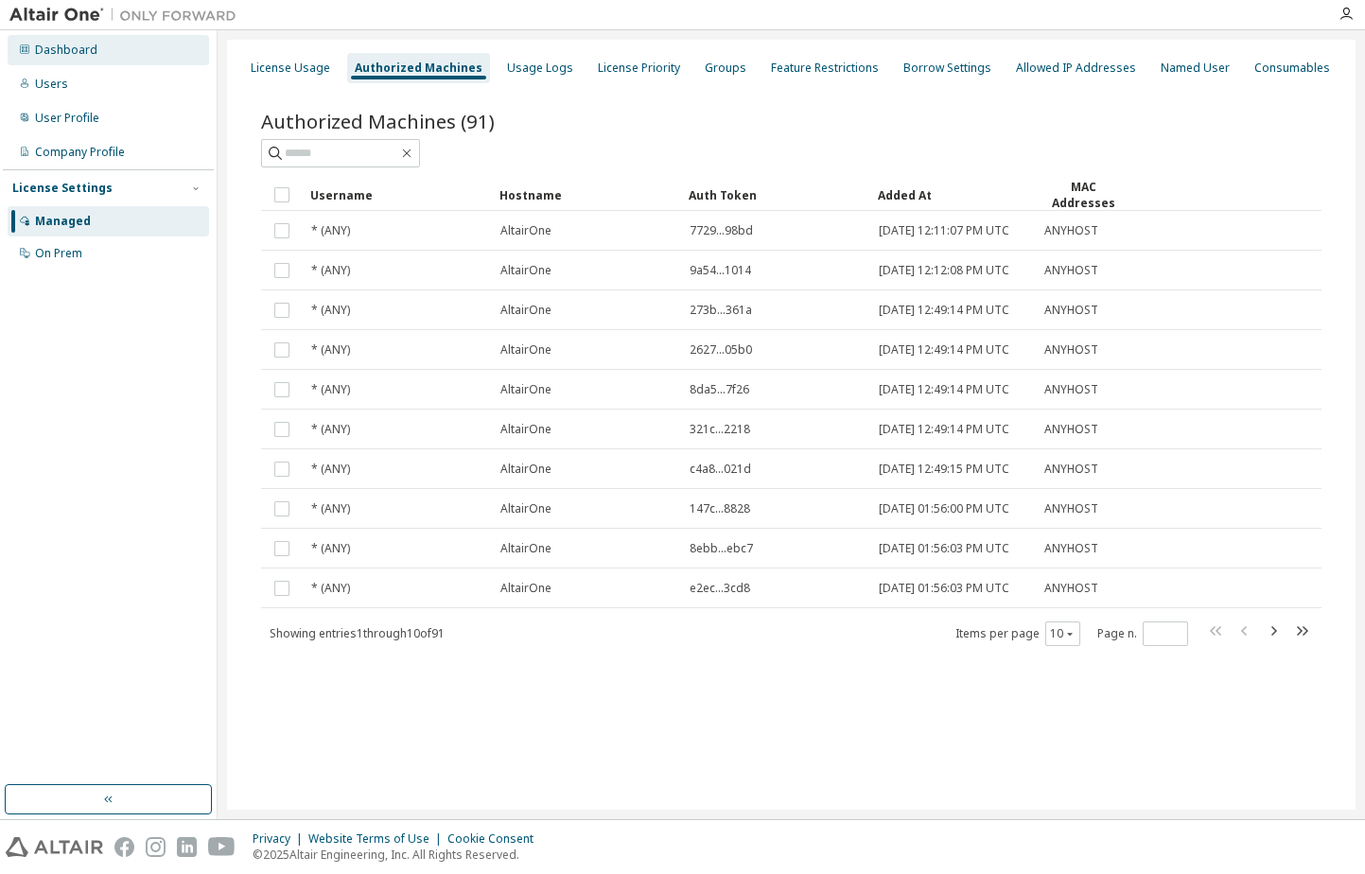
click at [81, 51] on div "Dashboard" at bounding box center [66, 50] width 62 height 15
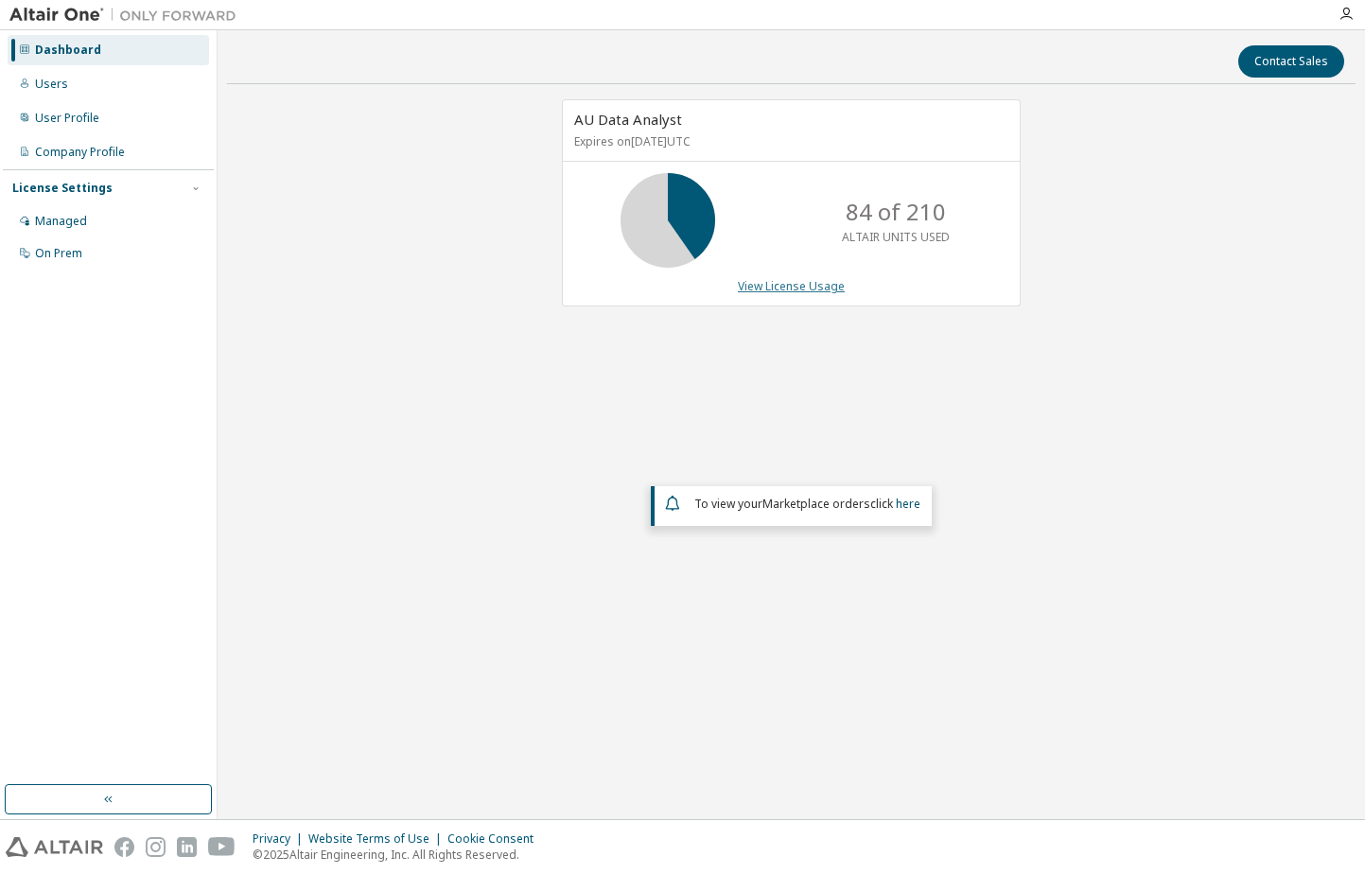
click at [816, 286] on link "View License Usage" at bounding box center [791, 286] width 107 height 16
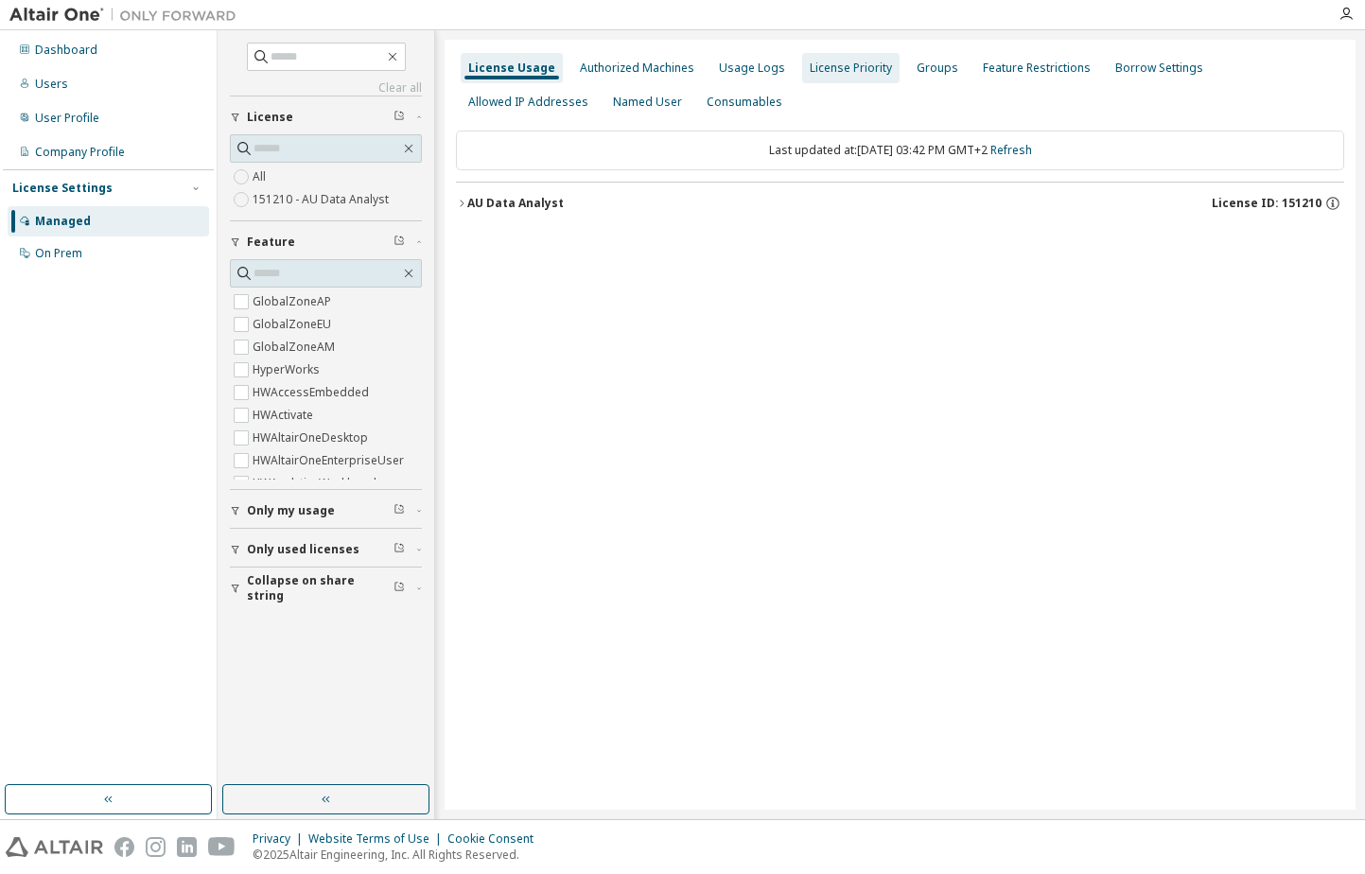
click at [628, 66] on div "Authorized Machines" at bounding box center [637, 68] width 114 height 15
